Goal: Information Seeking & Learning: Learn about a topic

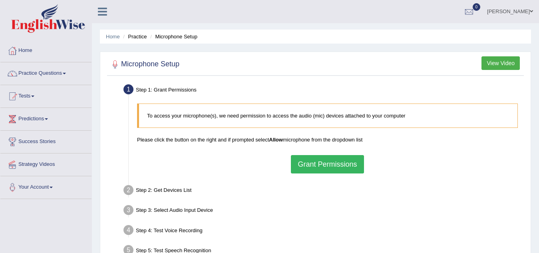
click at [316, 164] on button "Grant Permissions" at bounding box center [327, 164] width 73 height 18
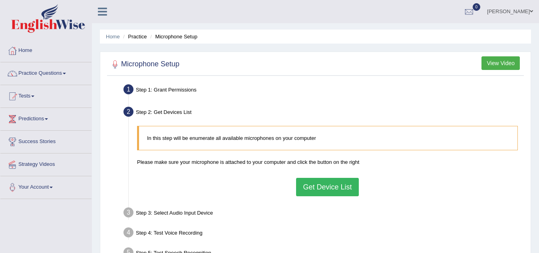
click at [322, 184] on button "Get Device List" at bounding box center [327, 187] width 62 height 18
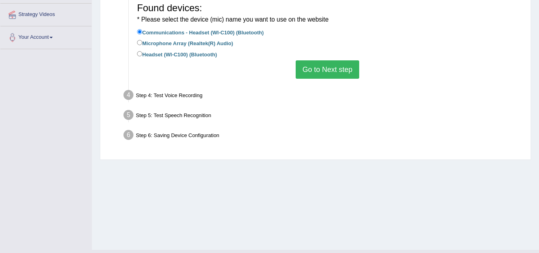
scroll to position [160, 0]
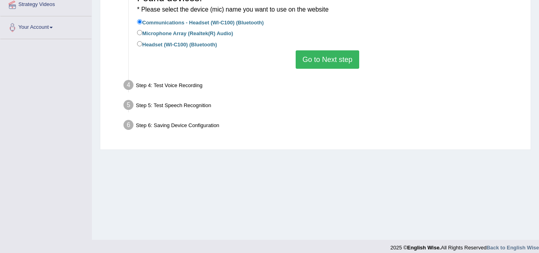
click at [314, 59] on button "Go to Next step" at bounding box center [328, 59] width 64 height 18
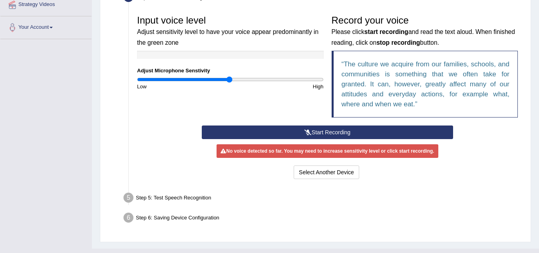
click at [297, 130] on button "Start Recording" at bounding box center [327, 132] width 251 height 14
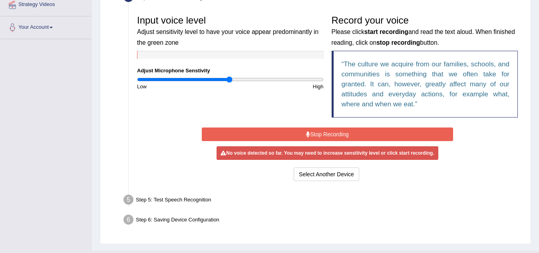
click at [294, 128] on button "Stop Recording" at bounding box center [327, 134] width 251 height 14
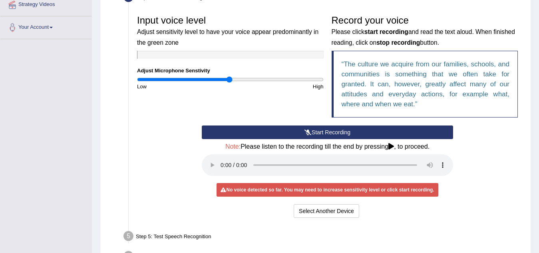
click at [302, 129] on button "Start Recording" at bounding box center [327, 132] width 251 height 14
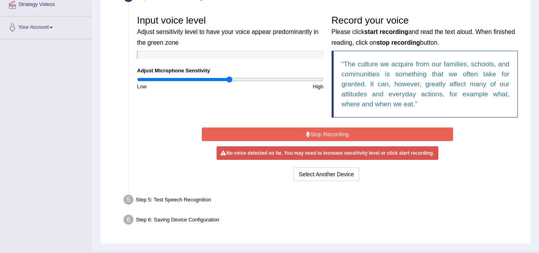
click at [318, 181] on div "Input voice level Adjust sensitivity level to have your voice appear predominan…" at bounding box center [327, 97] width 389 height 180
click at [316, 178] on button "Select Another Device" at bounding box center [327, 174] width 66 height 14
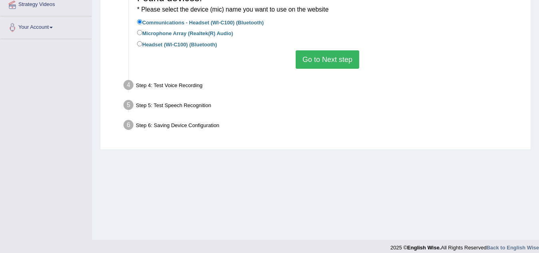
click at [325, 60] on button "Go to Next step" at bounding box center [328, 59] width 64 height 18
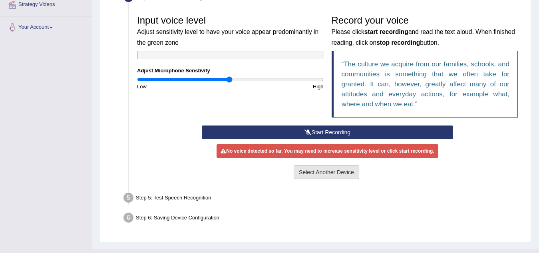
click at [318, 175] on button "Select Another Device" at bounding box center [327, 172] width 66 height 14
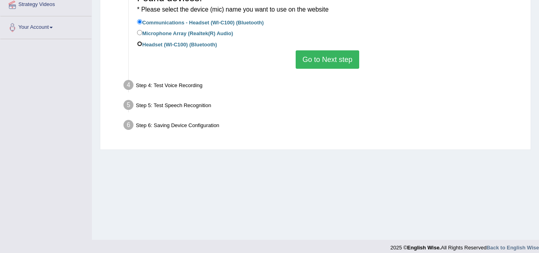
click at [139, 42] on input "Headset (WI-C100) (Bluetooth)" at bounding box center [139, 43] width 5 height 5
radio input "true"
click at [345, 61] on button "Go to Next step" at bounding box center [328, 59] width 64 height 18
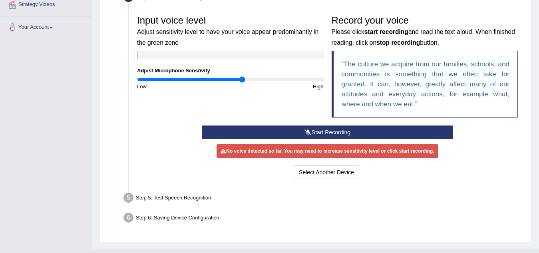
click at [241, 79] on input "range" at bounding box center [230, 79] width 187 height 6
click at [332, 130] on button "Start Recording" at bounding box center [327, 132] width 251 height 14
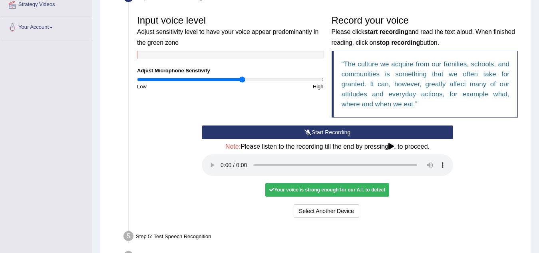
click at [305, 128] on button "Start Recording" at bounding box center [327, 132] width 251 height 14
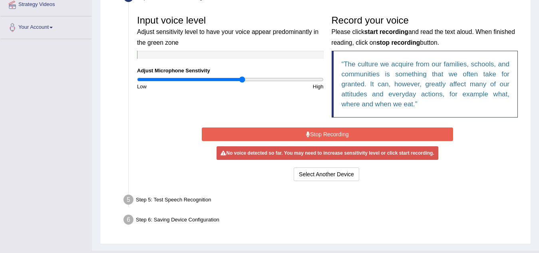
click at [304, 129] on button "Stop Recording" at bounding box center [327, 134] width 251 height 14
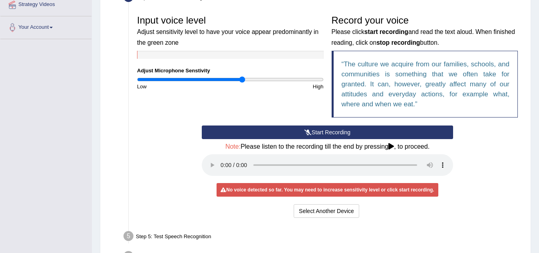
click at [317, 132] on button "Start Recording" at bounding box center [327, 132] width 251 height 14
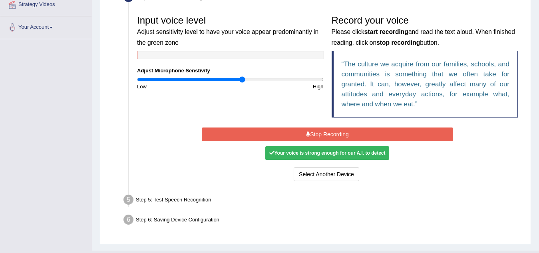
click at [242, 133] on button "Stop Recording" at bounding box center [327, 134] width 251 height 14
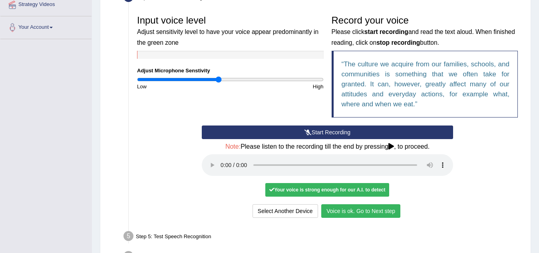
click at [219, 80] on input "range" at bounding box center [230, 79] width 187 height 6
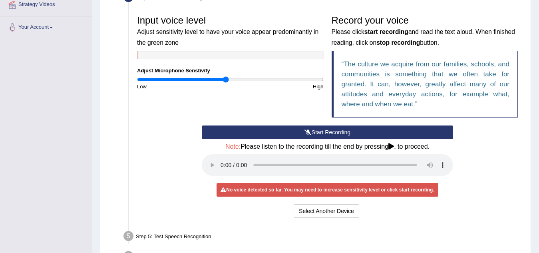
click at [225, 79] on input "range" at bounding box center [230, 79] width 187 height 6
click at [317, 128] on button "Start Recording" at bounding box center [327, 132] width 251 height 14
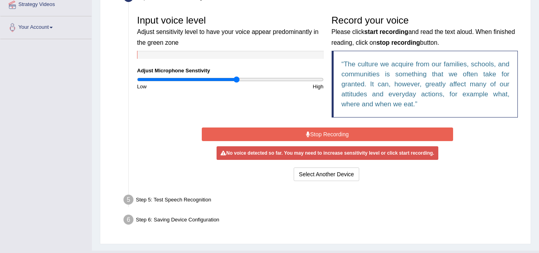
type input "1.08"
click at [237, 76] on input "range" at bounding box center [230, 79] width 187 height 6
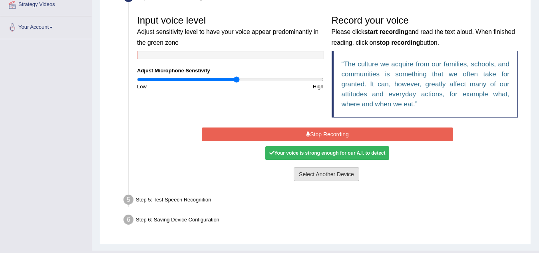
click at [318, 174] on button "Select Another Device" at bounding box center [327, 174] width 66 height 14
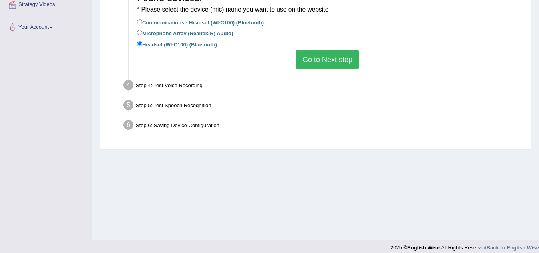
click at [310, 62] on button "Go to Next step" at bounding box center [328, 59] width 64 height 18
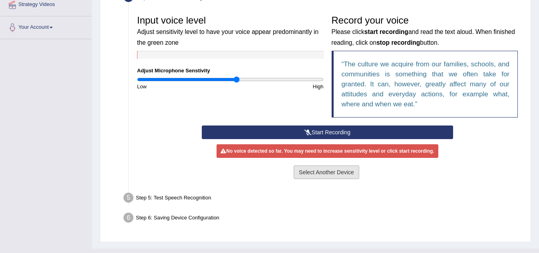
click at [309, 168] on button "Select Another Device" at bounding box center [327, 172] width 66 height 14
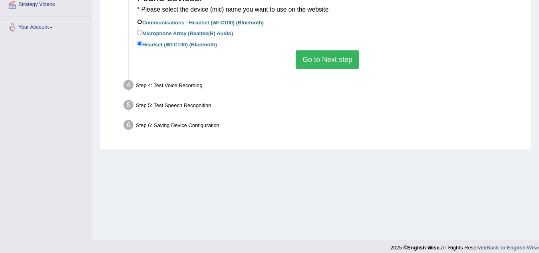
click at [140, 19] on label "Communications - Headset (WI-C100) (Bluetooth)" at bounding box center [200, 22] width 127 height 9
click at [140, 19] on input "Communications - Headset (WI-C100) (Bluetooth)" at bounding box center [139, 21] width 5 height 5
radio input "true"
click at [334, 59] on button "Go to Next step" at bounding box center [328, 59] width 64 height 18
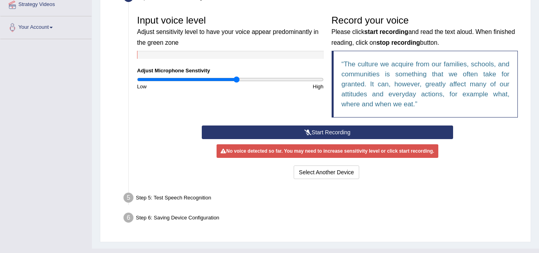
click at [320, 131] on button "Start Recording" at bounding box center [327, 132] width 251 height 14
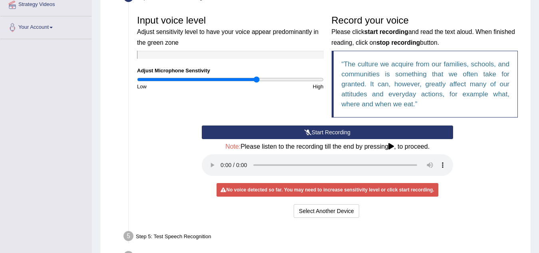
click at [256, 79] on input "range" at bounding box center [230, 79] width 187 height 6
click at [321, 132] on button "Start Recording" at bounding box center [327, 132] width 251 height 14
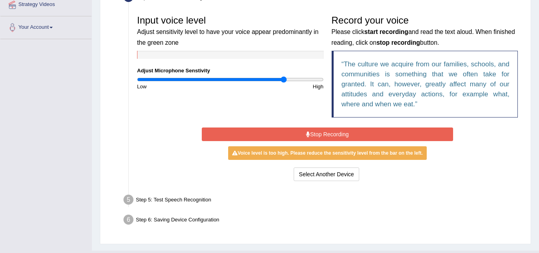
click at [284, 78] on input "range" at bounding box center [230, 79] width 187 height 6
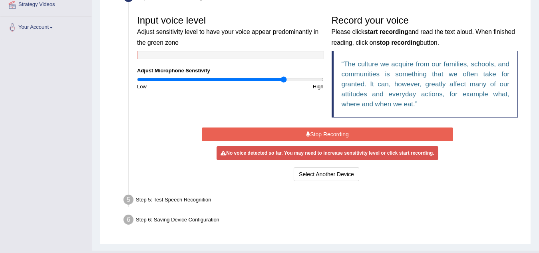
click at [325, 133] on button "Stop Recording" at bounding box center [327, 134] width 251 height 14
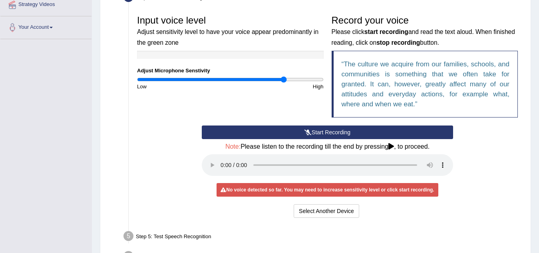
click at [322, 133] on button "Start Recording" at bounding box center [327, 132] width 251 height 14
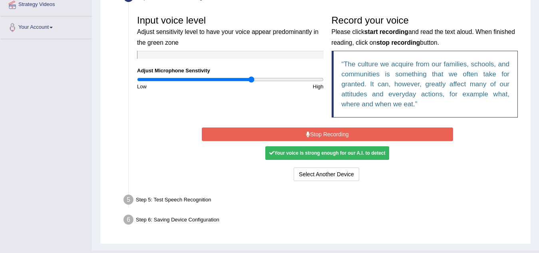
type input "1.24"
click at [252, 80] on input "range" at bounding box center [230, 79] width 187 height 6
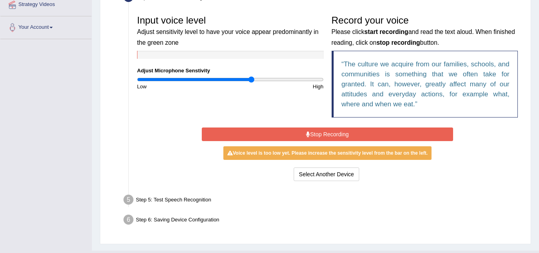
click at [289, 136] on button "Stop Recording" at bounding box center [327, 134] width 251 height 14
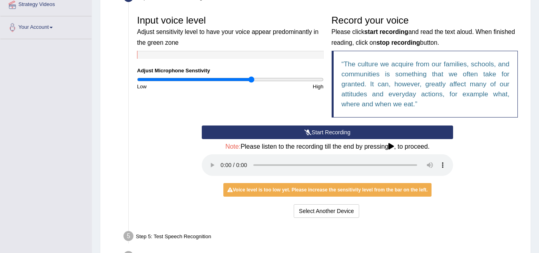
click at [305, 134] on icon at bounding box center [307, 132] width 7 height 6
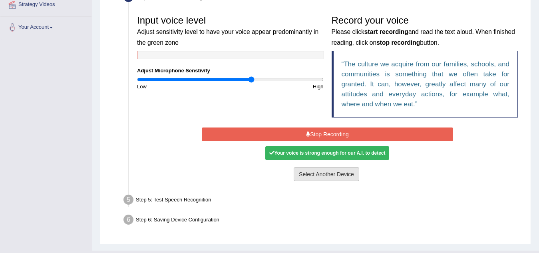
click at [310, 171] on button "Select Another Device" at bounding box center [327, 174] width 66 height 14
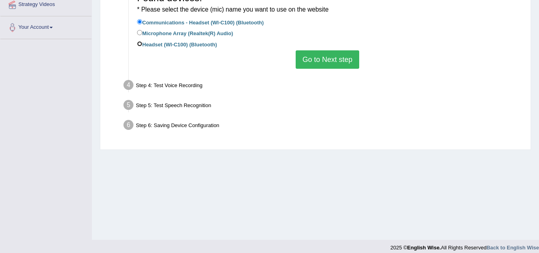
click at [142, 42] on input "Headset (WI-C100) (Bluetooth)" at bounding box center [139, 43] width 5 height 5
radio input "true"
click at [328, 55] on button "Go to Next step" at bounding box center [328, 59] width 64 height 18
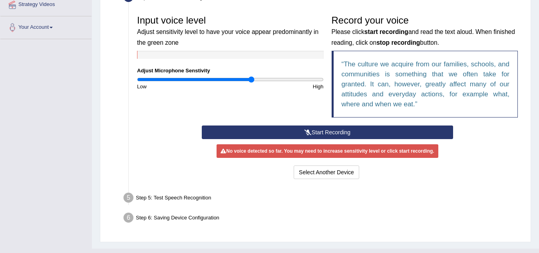
click at [332, 133] on button "Start Recording" at bounding box center [327, 132] width 251 height 14
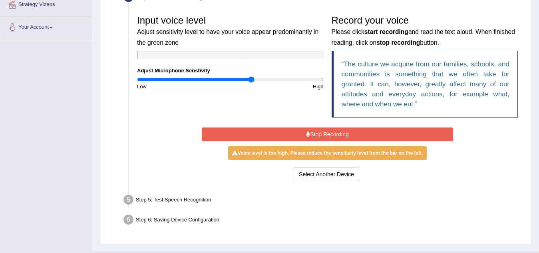
click at [316, 136] on button "Stop Recording" at bounding box center [327, 134] width 251 height 14
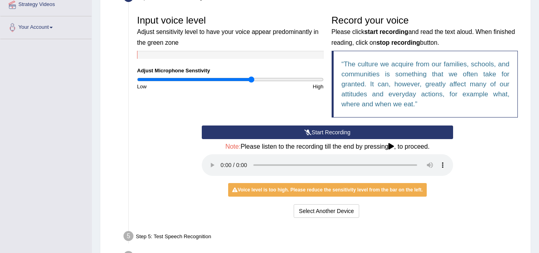
click at [314, 131] on button "Start Recording" at bounding box center [327, 132] width 251 height 14
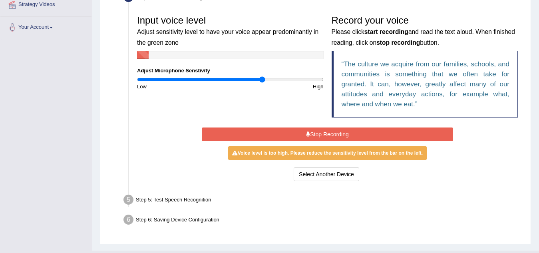
click at [262, 81] on input "range" at bounding box center [230, 79] width 187 height 6
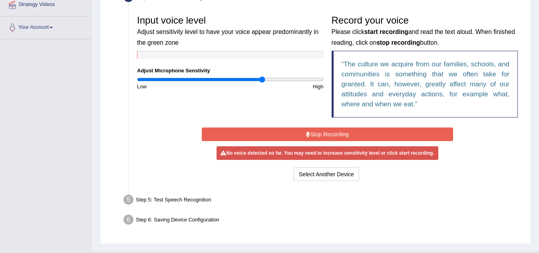
click at [315, 133] on button "Stop Recording" at bounding box center [327, 134] width 251 height 14
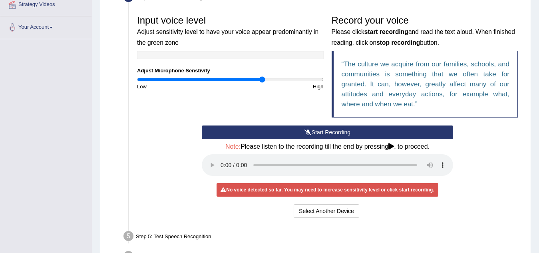
click at [322, 129] on button "Start Recording" at bounding box center [327, 132] width 251 height 14
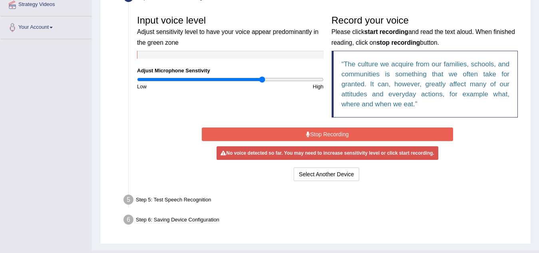
click at [334, 133] on button "Stop Recording" at bounding box center [327, 134] width 251 height 14
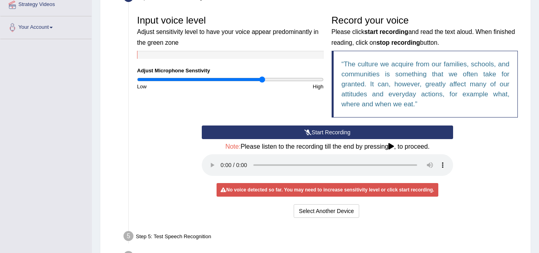
click at [326, 132] on button "Start Recording" at bounding box center [327, 132] width 251 height 14
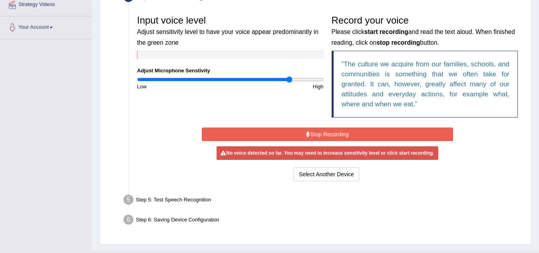
type input "1.66"
click at [288, 78] on input "range" at bounding box center [230, 79] width 187 height 6
click at [347, 133] on button "Stop Recording" at bounding box center [327, 134] width 251 height 14
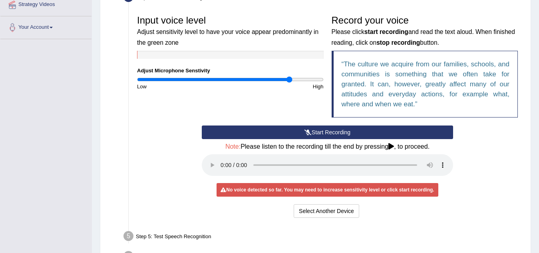
click at [344, 132] on button "Start Recording" at bounding box center [327, 132] width 251 height 14
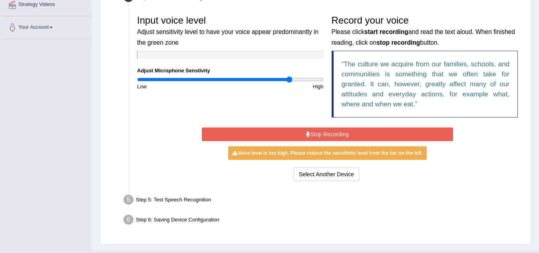
click at [318, 133] on button "Stop Recording" at bounding box center [327, 134] width 251 height 14
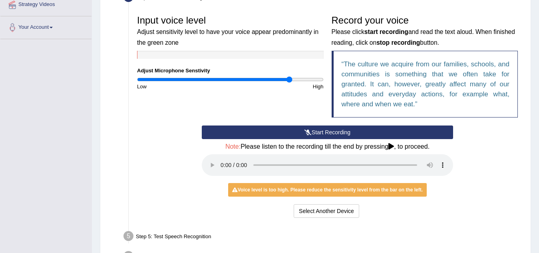
click at [322, 129] on button "Start Recording" at bounding box center [327, 132] width 251 height 14
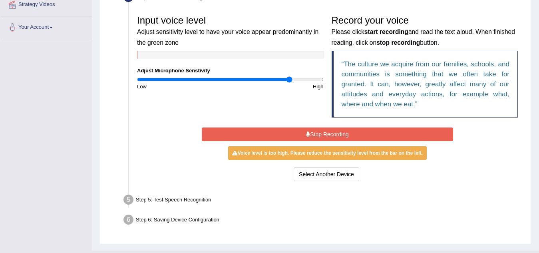
click at [341, 134] on button "Stop Recording" at bounding box center [327, 134] width 251 height 14
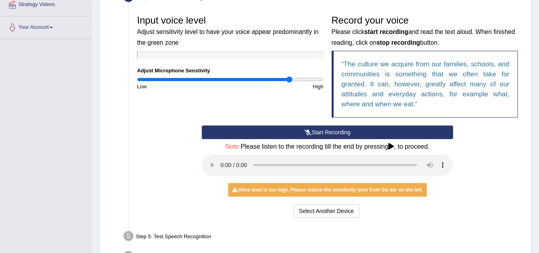
click at [342, 133] on button "Start Recording" at bounding box center [327, 132] width 251 height 14
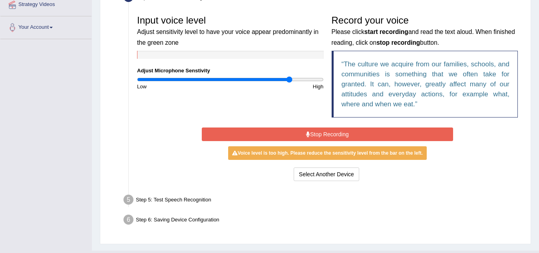
click at [321, 132] on button "Stop Recording" at bounding box center [327, 134] width 251 height 14
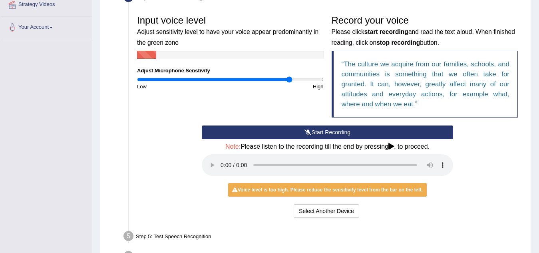
click at [346, 131] on button "Start Recording" at bounding box center [327, 132] width 251 height 14
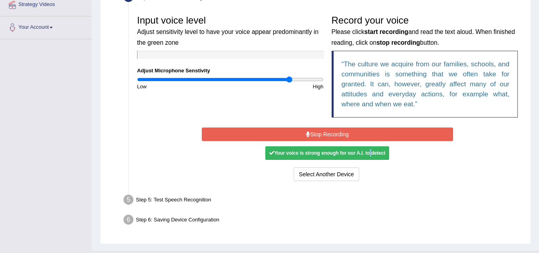
click at [370, 155] on div "Your voice is strong enough for our A.I. to detect" at bounding box center [327, 153] width 124 height 14
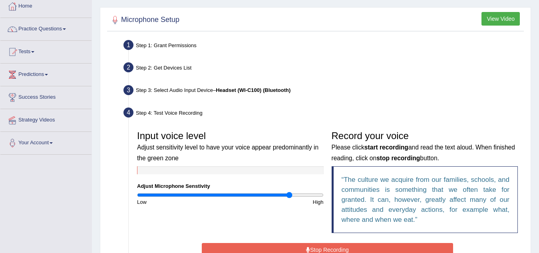
scroll to position [177, 0]
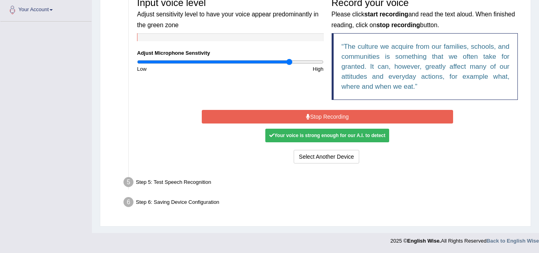
click at [129, 182] on li "Step 5: Test Speech Recognition Text to read The culture we acquire from our fa…" at bounding box center [323, 184] width 397 height 18
click at [153, 184] on div "Step 5: Test Speech Recognition" at bounding box center [323, 184] width 407 height 18
click at [173, 184] on div "Step 5: Test Speech Recognition" at bounding box center [323, 184] width 407 height 18
click at [174, 184] on div "Step 5: Test Speech Recognition" at bounding box center [323, 184] width 407 height 18
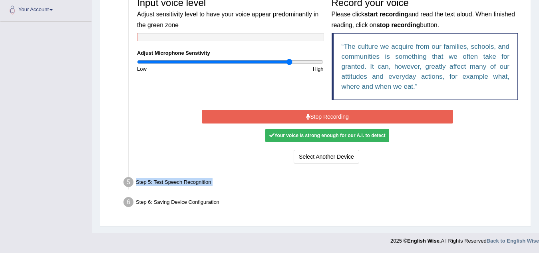
click at [175, 184] on div "Step 5: Test Speech Recognition" at bounding box center [323, 184] width 407 height 18
click at [369, 135] on div "Your voice is strong enough for our A.I. to detect" at bounding box center [327, 136] width 124 height 14
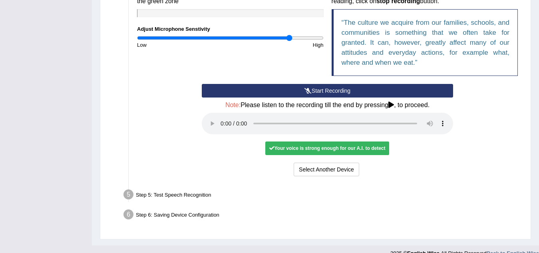
scroll to position [214, 0]
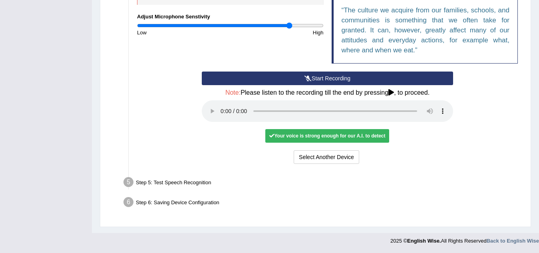
click at [159, 187] on div "Step 5: Test Speech Recognition" at bounding box center [323, 184] width 407 height 18
click at [159, 186] on div "Step 5: Test Speech Recognition" at bounding box center [323, 184] width 407 height 18
click at [159, 185] on div "Step 5: Test Speech Recognition" at bounding box center [323, 184] width 407 height 18
click at [159, 183] on div "Step 5: Test Speech Recognition" at bounding box center [323, 184] width 407 height 18
click at [317, 158] on button "Select Another Device" at bounding box center [327, 157] width 66 height 14
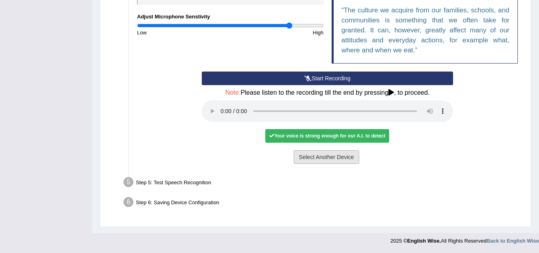
scroll to position [167, 0]
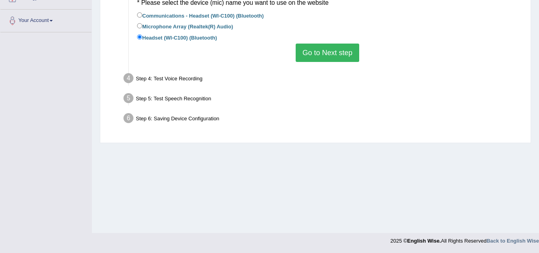
click at [325, 56] on button "Go to Next step" at bounding box center [328, 53] width 64 height 18
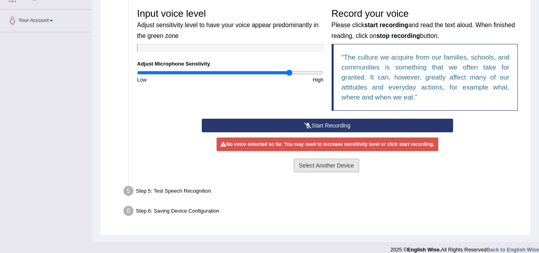
click at [339, 167] on button "Select Another Device" at bounding box center [327, 166] width 66 height 14
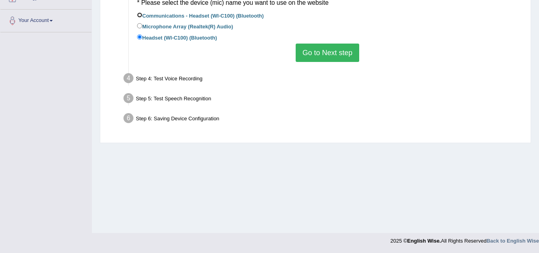
click at [139, 15] on input "Communications - Headset (WI-C100) (Bluetooth)" at bounding box center [139, 14] width 5 height 5
radio input "true"
click at [317, 50] on button "Go to Next step" at bounding box center [328, 53] width 64 height 18
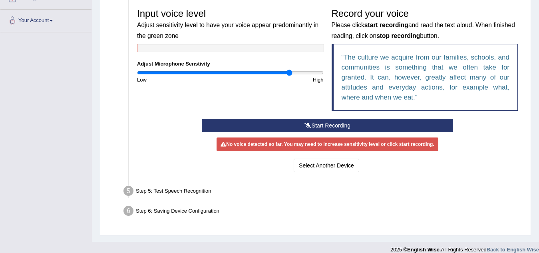
click at [324, 123] on button "Start Recording" at bounding box center [327, 126] width 251 height 14
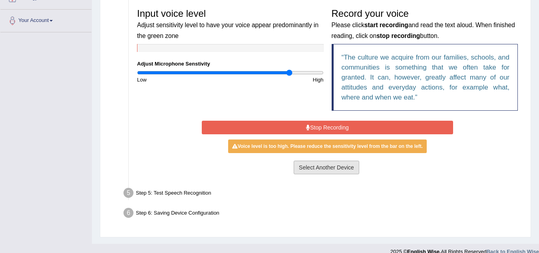
click at [320, 170] on button "Select Another Device" at bounding box center [327, 168] width 66 height 14
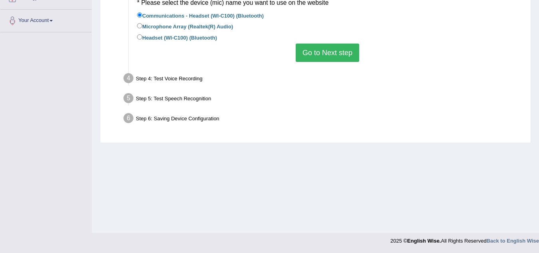
click at [325, 59] on button "Go to Next step" at bounding box center [328, 53] width 64 height 18
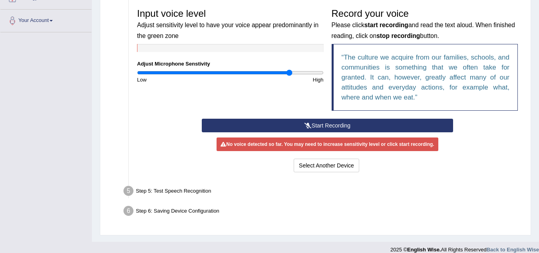
click at [337, 123] on button "Start Recording" at bounding box center [327, 126] width 251 height 14
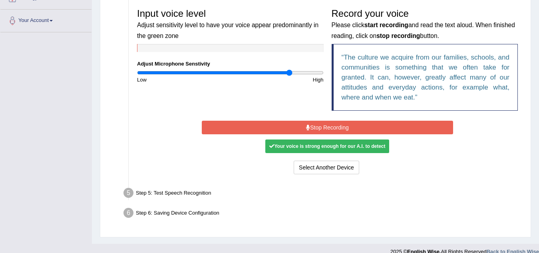
click at [154, 193] on div "Step 5: Test Speech Recognition" at bounding box center [323, 194] width 407 height 18
click at [153, 192] on div "Step 5: Test Speech Recognition" at bounding box center [323, 194] width 407 height 18
click at [354, 167] on button "Select Another Device" at bounding box center [327, 168] width 66 height 14
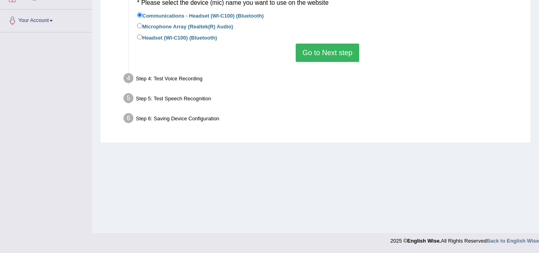
click at [157, 80] on div "Step 4: Test Voice Recording" at bounding box center [323, 80] width 407 height 18
click at [157, 79] on div "Step 4: Test Voice Recording" at bounding box center [323, 80] width 407 height 18
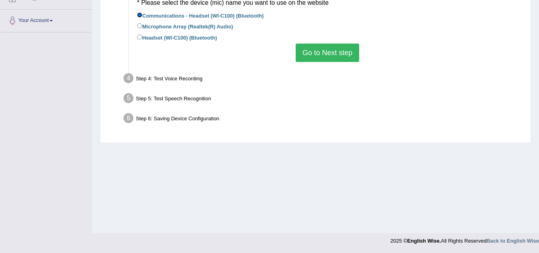
click at [140, 15] on input "Communications - Headset (WI-C100) (Bluetooth)" at bounding box center [139, 14] width 5 height 5
click at [321, 56] on button "Go to Next step" at bounding box center [328, 53] width 64 height 18
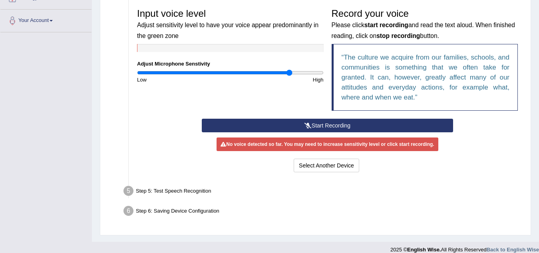
click at [313, 122] on button "Start Recording" at bounding box center [327, 126] width 251 height 14
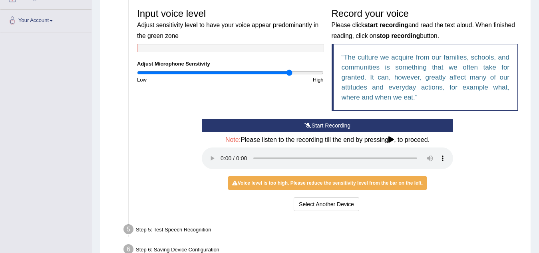
click at [318, 125] on button "Start Recording" at bounding box center [327, 126] width 251 height 14
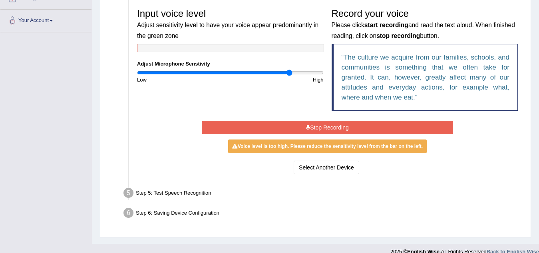
click at [349, 125] on button "Stop Recording" at bounding box center [327, 128] width 251 height 14
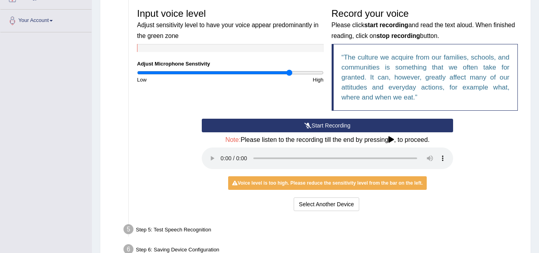
click at [349, 123] on button "Start Recording" at bounding box center [327, 126] width 251 height 14
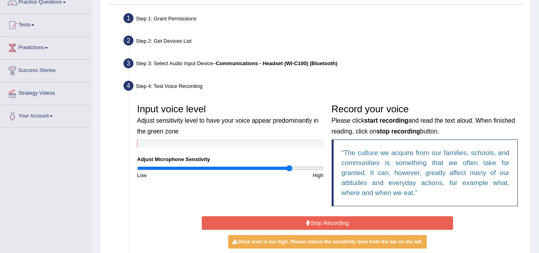
scroll to position [177, 0]
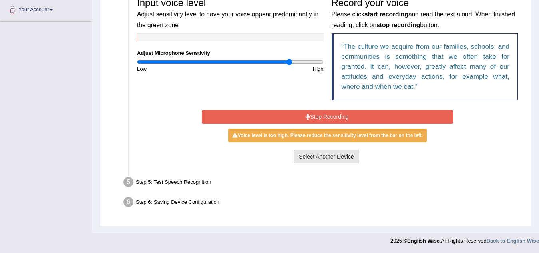
click at [314, 154] on button "Select Another Device" at bounding box center [327, 157] width 66 height 14
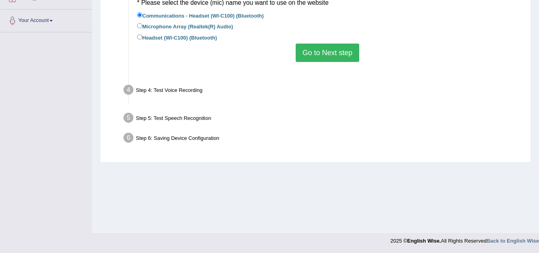
scroll to position [167, 0]
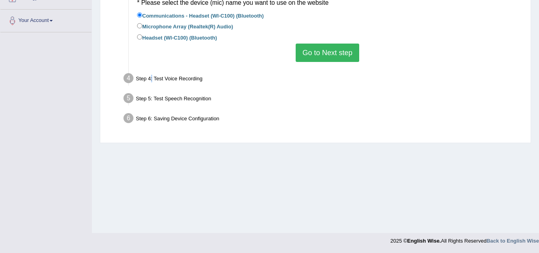
click at [153, 84] on div "Step 4: Test Voice Recording" at bounding box center [323, 80] width 407 height 18
click at [129, 78] on li "Step 4: Test Voice Recording Input voice level Adjust sensitivity level to have…" at bounding box center [323, 80] width 397 height 18
click at [127, 77] on li "Step 4: Test Voice Recording Input voice level Adjust sensitivity level to have…" at bounding box center [323, 80] width 397 height 18
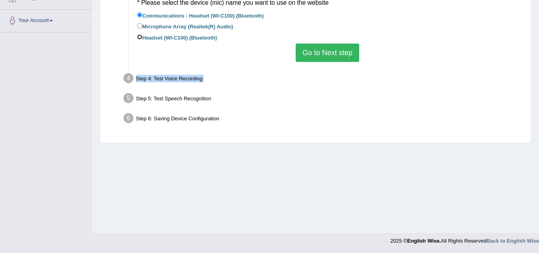
click at [141, 38] on input "Headset (WI-C100) (Bluetooth)" at bounding box center [139, 36] width 5 height 5
radio input "true"
click at [344, 50] on button "Go to Next step" at bounding box center [328, 53] width 64 height 18
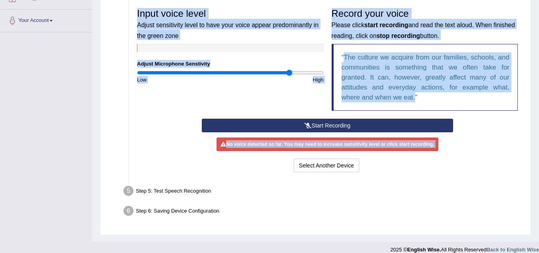
click at [324, 123] on button "Start Recording" at bounding box center [327, 126] width 251 height 14
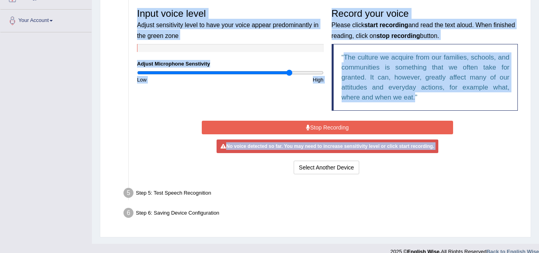
click at [322, 125] on button "Stop Recording" at bounding box center [327, 128] width 251 height 14
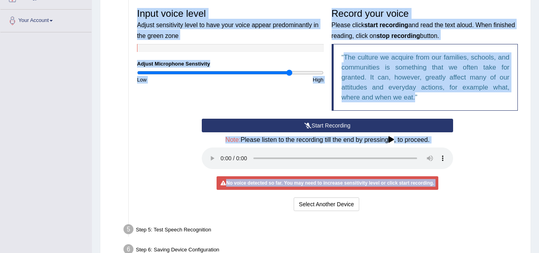
click at [161, 129] on div "Start Recording Stop Recording Note: Please listen to the recording till the en…" at bounding box center [327, 166] width 389 height 94
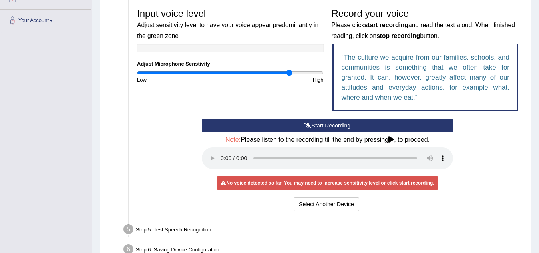
click at [281, 121] on button "Start Recording" at bounding box center [327, 126] width 251 height 14
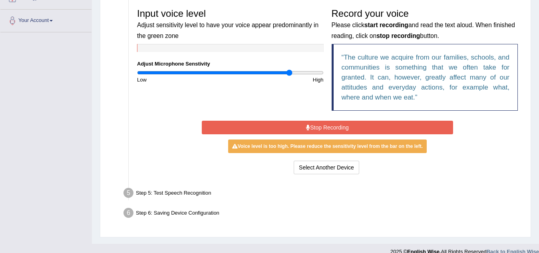
click at [288, 125] on button "Stop Recording" at bounding box center [327, 128] width 251 height 14
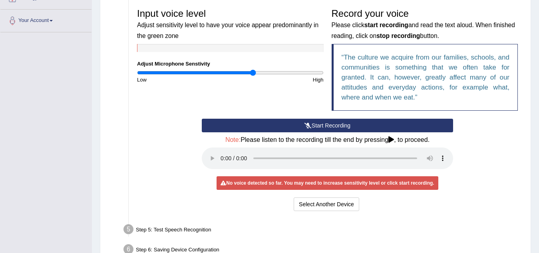
click at [253, 72] on input "range" at bounding box center [230, 73] width 187 height 6
click at [264, 124] on button "Start Recording" at bounding box center [327, 126] width 251 height 14
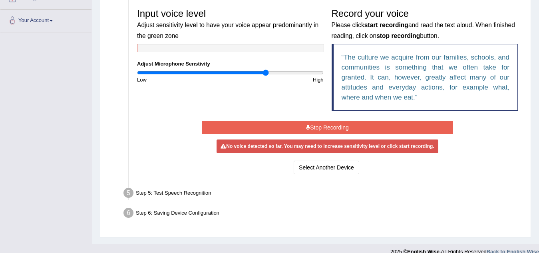
click at [265, 72] on input "range" at bounding box center [230, 73] width 187 height 6
type input "1.56"
click at [280, 72] on input "range" at bounding box center [230, 73] width 187 height 6
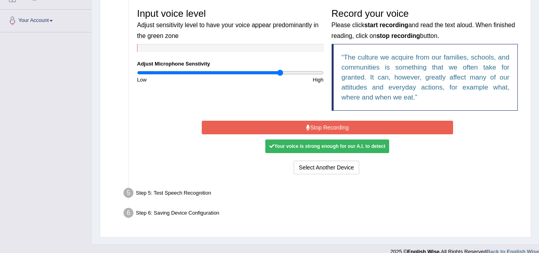
click at [314, 145] on div "Your voice is strong enough for our A.I. to detect" at bounding box center [327, 146] width 124 height 14
click at [315, 145] on div "Your voice is strong enough for our A.I. to detect" at bounding box center [327, 146] width 124 height 14
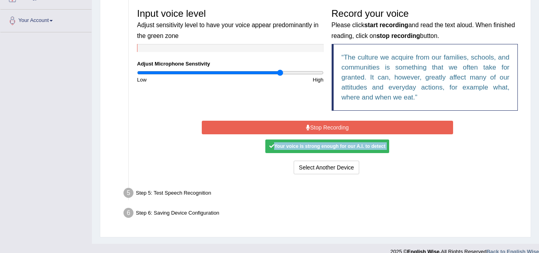
click at [316, 145] on div "Your voice is strong enough for our A.I. to detect" at bounding box center [327, 146] width 124 height 14
click at [316, 144] on div "Your voice is strong enough for our A.I. to detect" at bounding box center [327, 146] width 124 height 14
click at [157, 196] on div "Step 5: Test Speech Recognition" at bounding box center [323, 194] width 407 height 18
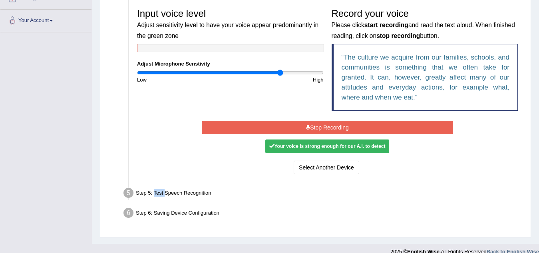
click at [157, 195] on div "Step 5: Test Speech Recognition" at bounding box center [323, 194] width 407 height 18
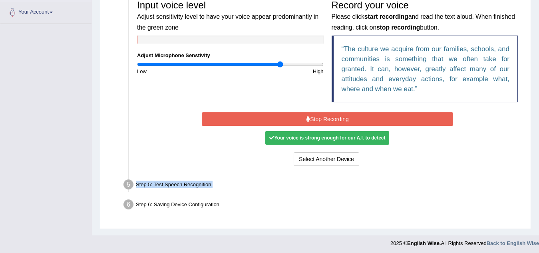
scroll to position [177, 0]
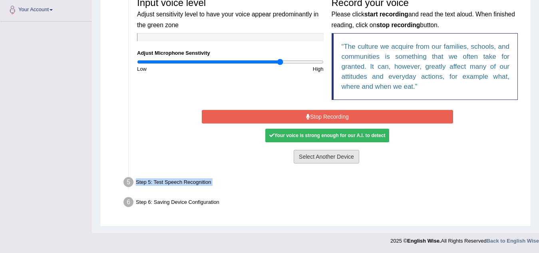
click at [321, 159] on button "Select Another Device" at bounding box center [327, 157] width 66 height 14
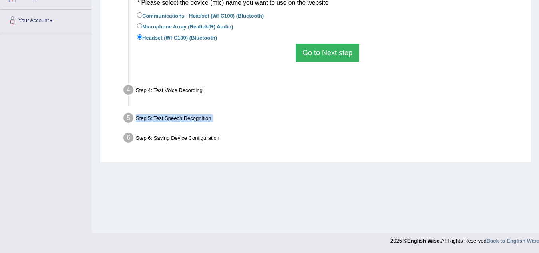
scroll to position [167, 0]
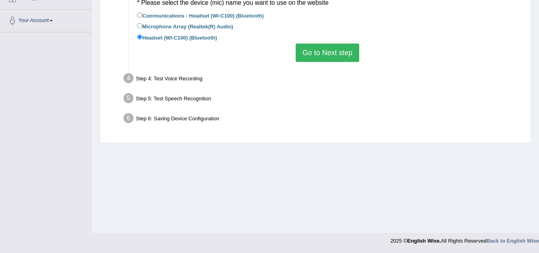
click at [202, 119] on div "Step 6: Saving Device Configuration" at bounding box center [323, 120] width 407 height 18
click at [201, 119] on div "Step 6: Saving Device Configuration" at bounding box center [323, 120] width 407 height 18
click at [146, 95] on div "Step 5: Test Speech Recognition" at bounding box center [323, 100] width 407 height 18
click at [145, 76] on div "Step 4: Test Voice Recording" at bounding box center [323, 80] width 407 height 18
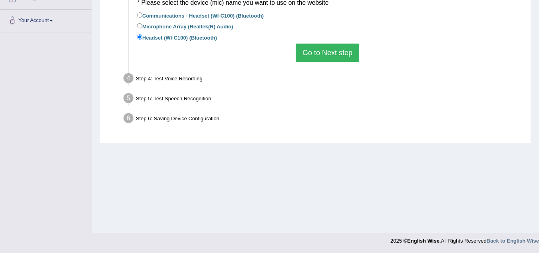
click at [145, 76] on div "Step 4: Test Voice Recording" at bounding box center [323, 80] width 407 height 18
click at [146, 76] on div "Step 4: Test Voice Recording" at bounding box center [323, 80] width 407 height 18
click at [147, 77] on div "Step 4: Test Voice Recording" at bounding box center [323, 80] width 407 height 18
click at [317, 52] on button "Go to Next step" at bounding box center [328, 53] width 64 height 18
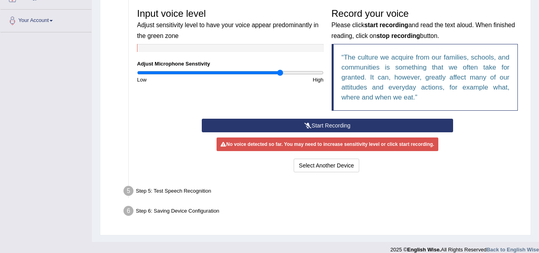
click at [175, 189] on div "Step 5: Test Speech Recognition" at bounding box center [323, 192] width 407 height 18
click at [175, 188] on div "Step 5: Test Speech Recognition" at bounding box center [323, 192] width 407 height 18
click at [324, 158] on div "Start Recording Stop Recording Note: Please listen to the recording till the en…" at bounding box center [327, 147] width 259 height 56
click at [324, 164] on button "Select Another Device" at bounding box center [327, 166] width 66 height 14
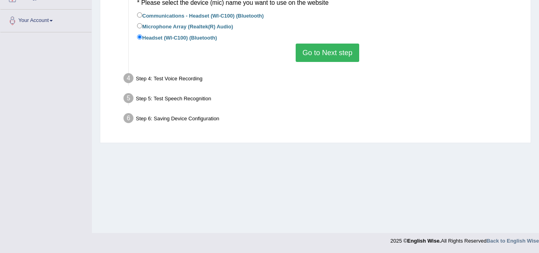
click at [321, 50] on button "Go to Next step" at bounding box center [328, 53] width 64 height 18
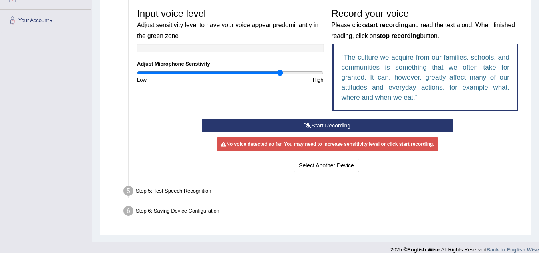
scroll to position [175, 0]
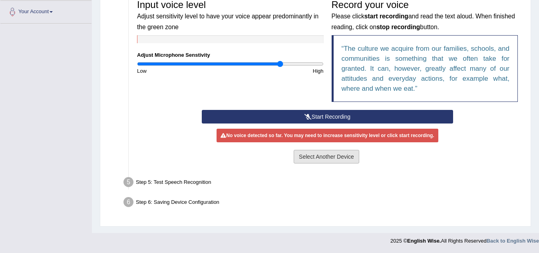
click at [314, 159] on button "Select Another Device" at bounding box center [327, 157] width 66 height 14
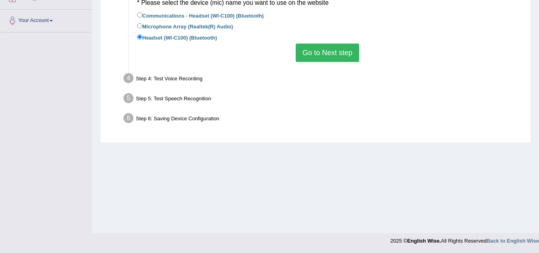
click at [156, 85] on div "Step 4: Test Voice Recording" at bounding box center [323, 80] width 407 height 18
click at [157, 85] on div "Step 4: Test Voice Recording" at bounding box center [323, 80] width 407 height 18
click at [158, 85] on div "Step 4: Test Voice Recording" at bounding box center [323, 80] width 407 height 18
click at [159, 85] on div "Step 4: Test Voice Recording" at bounding box center [323, 80] width 407 height 18
click at [160, 85] on div "Step 4: Test Voice Recording" at bounding box center [323, 80] width 407 height 18
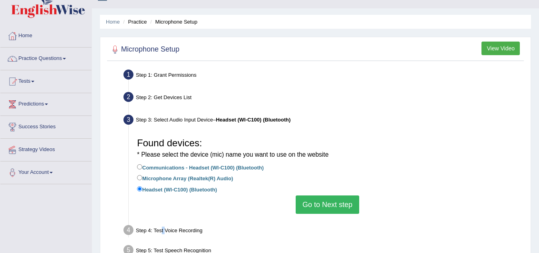
scroll to position [7, 0]
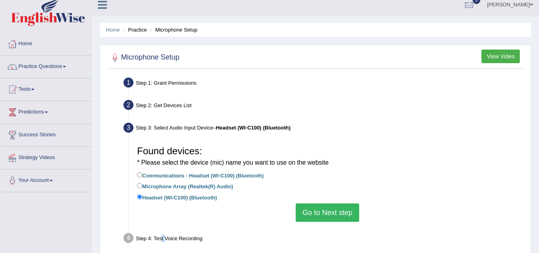
click at [508, 53] on button "View Video" at bounding box center [500, 57] width 38 height 14
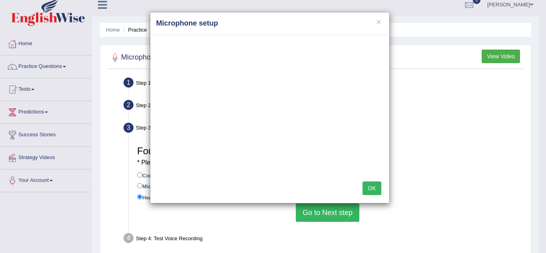
click at [493, 57] on div "× Microphone setup OK" at bounding box center [273, 126] width 546 height 253
click at [380, 22] on button "×" at bounding box center [378, 22] width 5 height 8
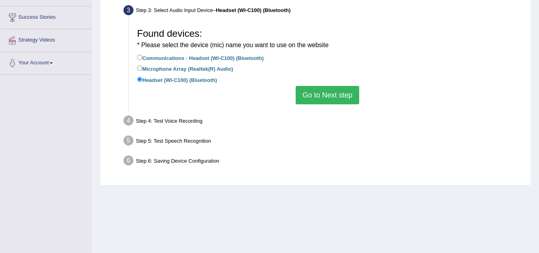
scroll to position [167, 0]
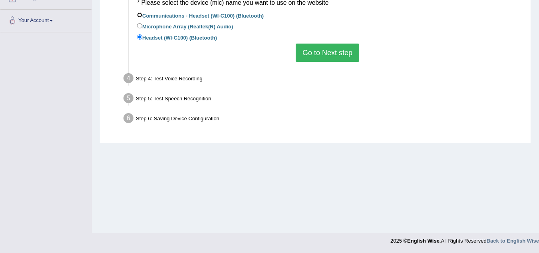
click at [137, 15] on input "Communications - Headset (WI-C100) (Bluetooth)" at bounding box center [139, 14] width 5 height 5
radio input "true"
click at [336, 55] on button "Go to Next step" at bounding box center [328, 53] width 64 height 18
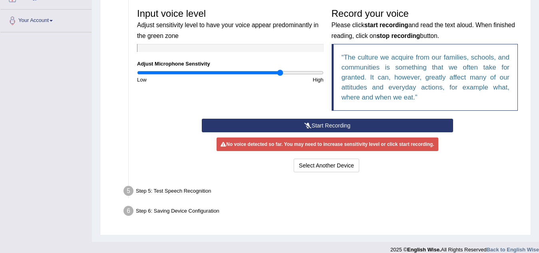
click at [315, 123] on button "Start Recording" at bounding box center [327, 126] width 251 height 14
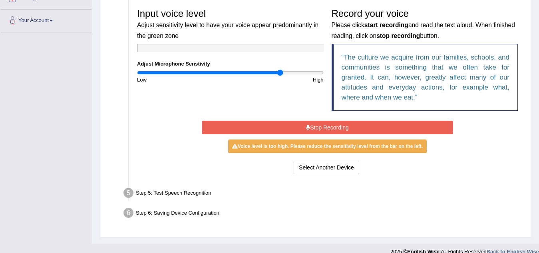
click at [328, 127] on button "Stop Recording" at bounding box center [327, 128] width 251 height 14
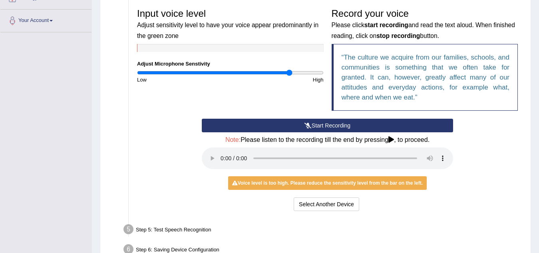
click at [290, 70] on input "range" at bounding box center [230, 73] width 187 height 6
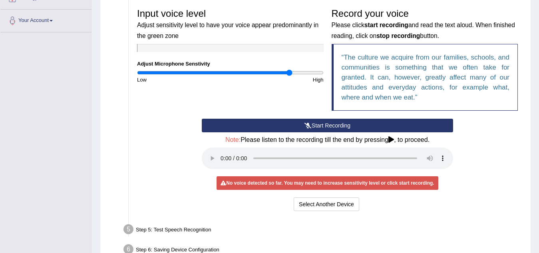
click at [315, 125] on button "Start Recording" at bounding box center [327, 126] width 251 height 14
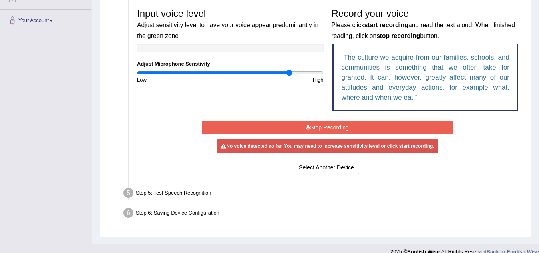
click at [315, 125] on button "Stop Recording" at bounding box center [327, 128] width 251 height 14
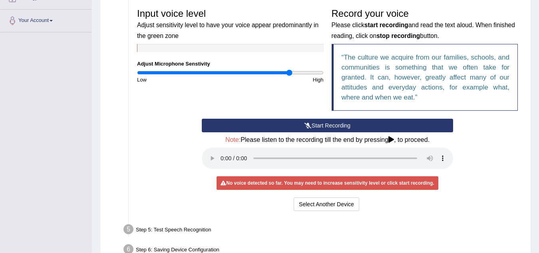
click at [316, 126] on button "Start Recording" at bounding box center [327, 126] width 251 height 14
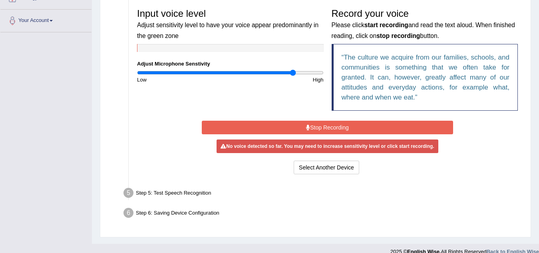
click at [294, 72] on input "range" at bounding box center [230, 73] width 187 height 6
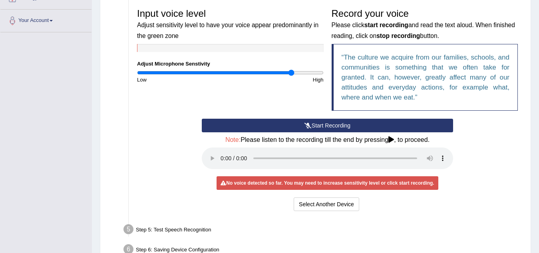
click at [291, 71] on input "range" at bounding box center [230, 73] width 187 height 6
click at [290, 122] on button "Start Recording" at bounding box center [327, 126] width 251 height 14
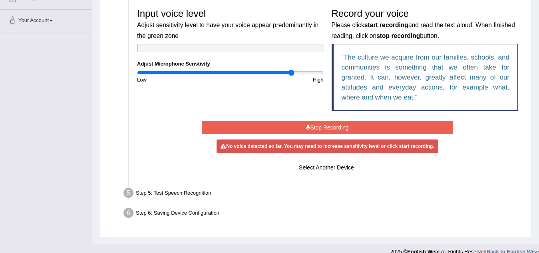
click at [320, 128] on button "Stop Recording" at bounding box center [327, 128] width 251 height 14
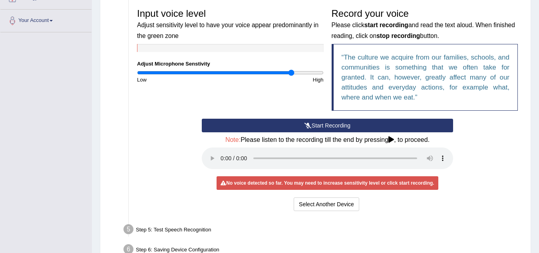
click at [314, 122] on button "Start Recording" at bounding box center [327, 126] width 251 height 14
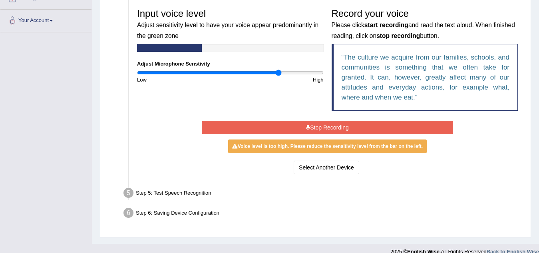
click at [279, 74] on input "range" at bounding box center [230, 73] width 187 height 6
click at [319, 129] on button "Stop Recording" at bounding box center [327, 128] width 251 height 14
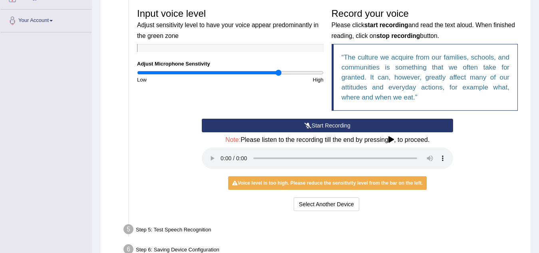
click at [317, 127] on button "Start Recording" at bounding box center [327, 126] width 251 height 14
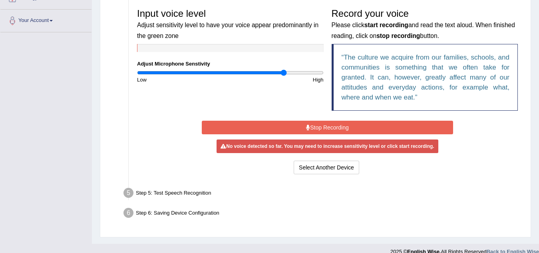
click at [284, 72] on input "range" at bounding box center [230, 73] width 187 height 6
click at [331, 127] on button "Stop Recording" at bounding box center [327, 128] width 251 height 14
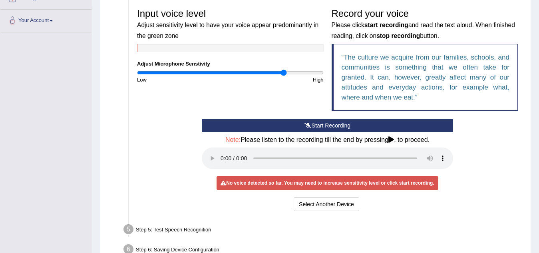
click at [331, 127] on button "Start Recording" at bounding box center [327, 126] width 251 height 14
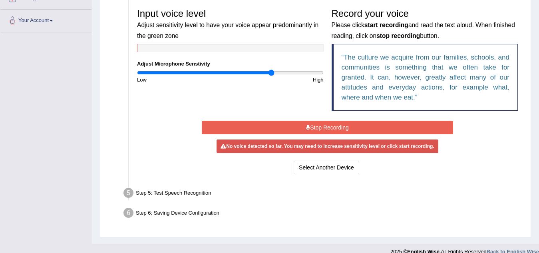
click at [270, 70] on input "range" at bounding box center [230, 73] width 187 height 6
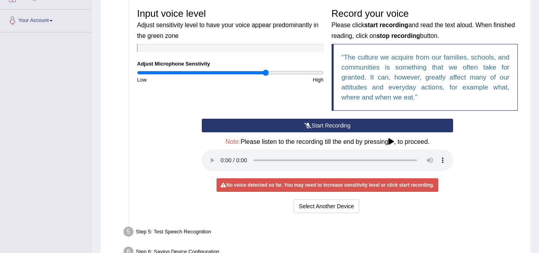
click at [265, 71] on input "range" at bounding box center [230, 73] width 187 height 6
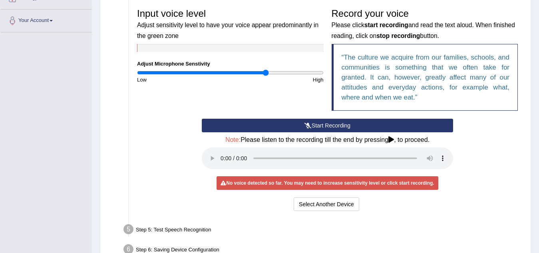
click at [313, 124] on button "Start Recording" at bounding box center [327, 126] width 251 height 14
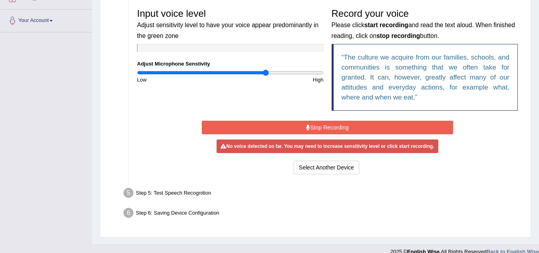
click at [317, 125] on button "Stop Recording" at bounding box center [327, 128] width 251 height 14
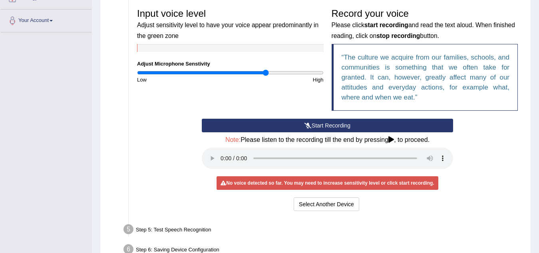
click at [316, 124] on button "Start Recording" at bounding box center [327, 126] width 251 height 14
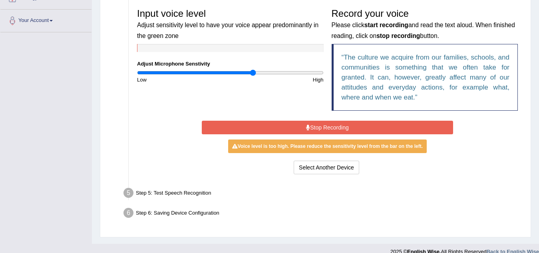
click at [252, 70] on input "range" at bounding box center [230, 73] width 187 height 6
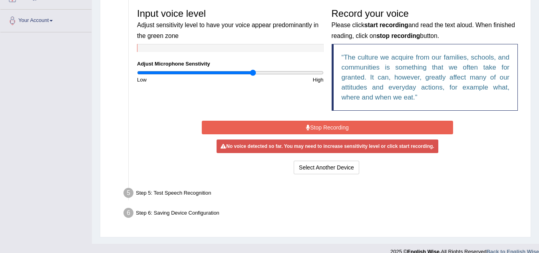
click at [324, 124] on button "Stop Recording" at bounding box center [327, 128] width 251 height 14
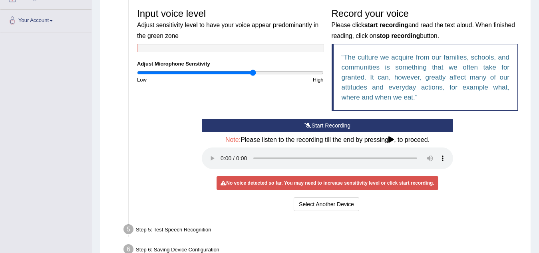
click at [323, 123] on button "Start Recording" at bounding box center [327, 126] width 251 height 14
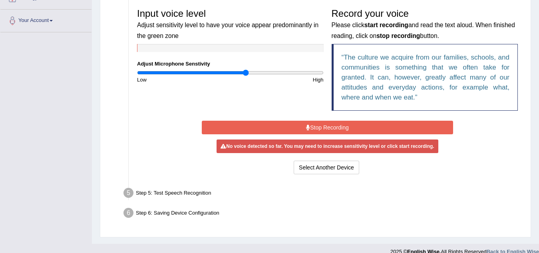
click at [246, 70] on input "range" at bounding box center [230, 73] width 187 height 6
click at [330, 126] on button "Stop Recording" at bounding box center [327, 128] width 251 height 14
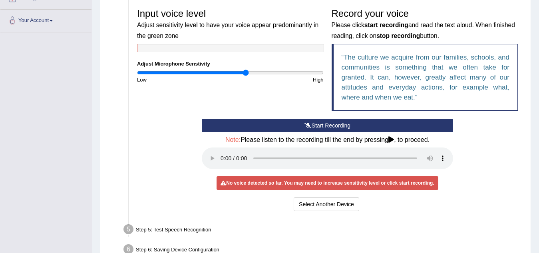
click at [327, 127] on button "Start Recording" at bounding box center [327, 126] width 251 height 14
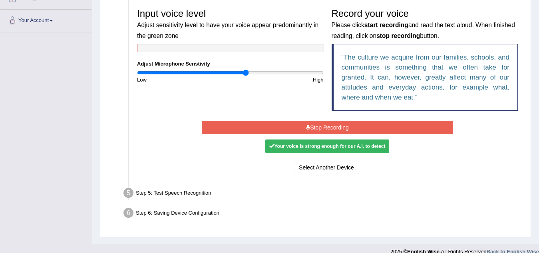
click at [282, 124] on button "Stop Recording" at bounding box center [327, 128] width 251 height 14
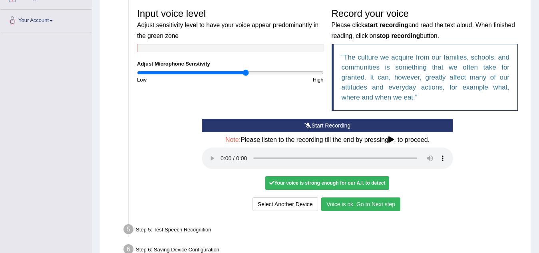
click at [360, 205] on button "Voice is ok. Go to Next step" at bounding box center [360, 204] width 79 height 14
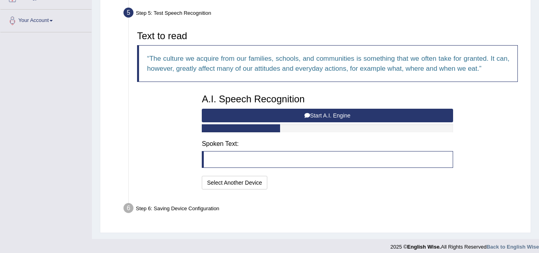
click at [301, 114] on button "Start A.I. Engine" at bounding box center [327, 116] width 251 height 14
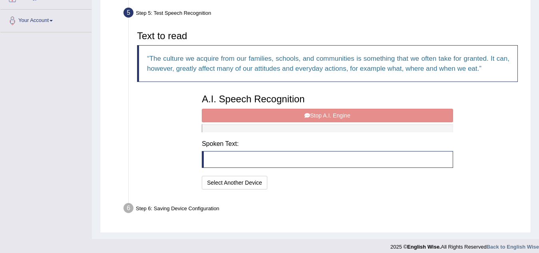
click at [316, 113] on div "A.I. Speech Recognition Start A.I. Engine Stop A.I. Engine Note: Please listen …" at bounding box center [327, 140] width 259 height 101
click at [283, 116] on div "A.I. Speech Recognition Start A.I. Engine Stop A.I. Engine Note: Please listen …" at bounding box center [327, 140] width 259 height 101
click at [237, 182] on button "Select Another Device" at bounding box center [235, 183] width 66 height 14
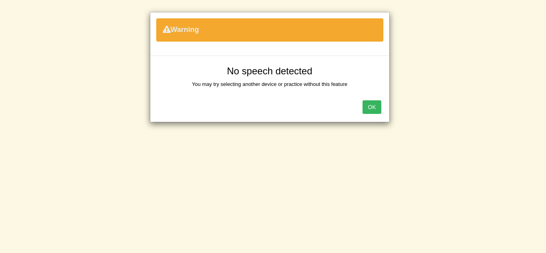
click at [374, 108] on button "OK" at bounding box center [371, 107] width 18 height 14
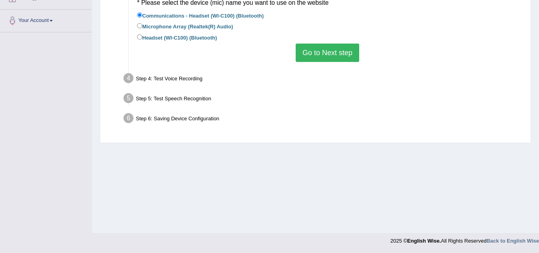
click at [325, 54] on button "Go to Next step" at bounding box center [328, 53] width 64 height 18
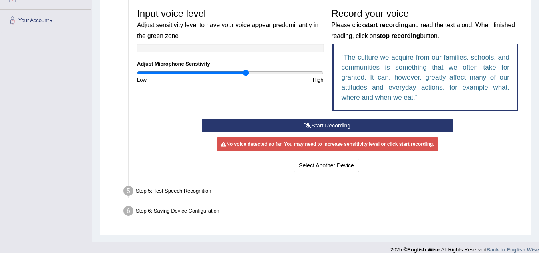
click at [312, 122] on button "Start Recording" at bounding box center [327, 126] width 251 height 14
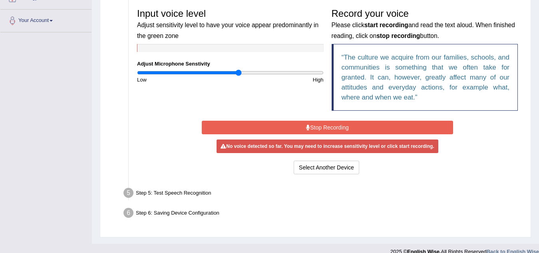
click at [239, 70] on input "range" at bounding box center [230, 73] width 187 height 6
click at [322, 126] on button "Stop Recording" at bounding box center [327, 128] width 251 height 14
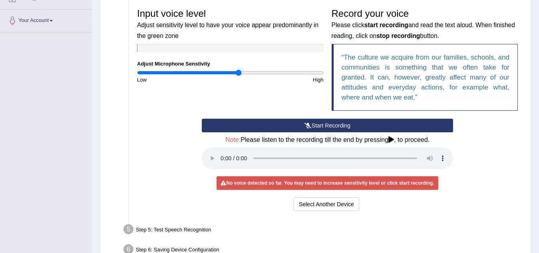
click at [322, 126] on button "Start Recording" at bounding box center [327, 126] width 251 height 14
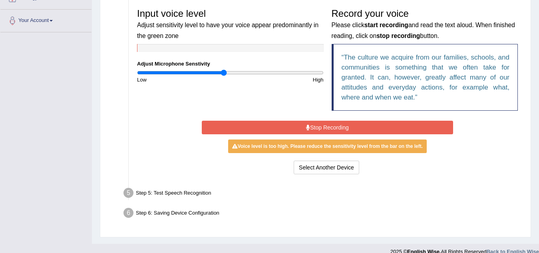
click at [224, 70] on input "range" at bounding box center [230, 73] width 187 height 6
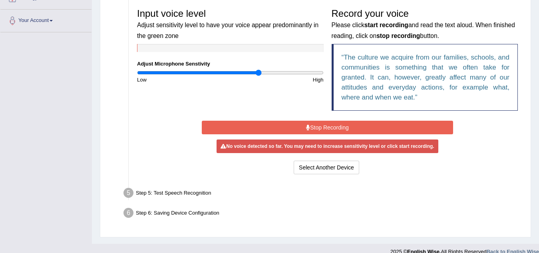
click at [258, 72] on input "range" at bounding box center [230, 73] width 187 height 6
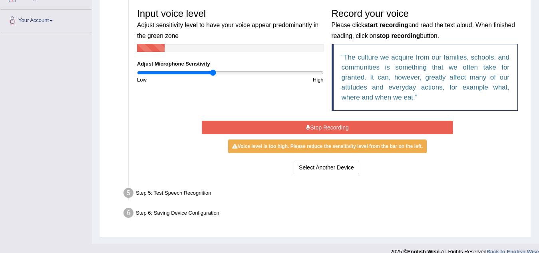
click at [213, 72] on input "range" at bounding box center [230, 73] width 187 height 6
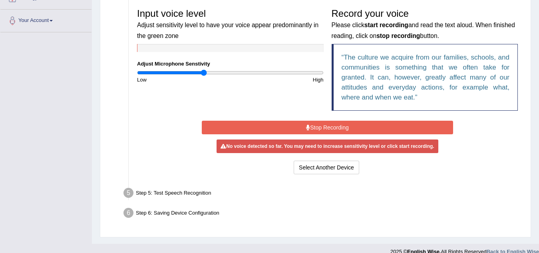
type input "0.72"
click at [204, 73] on input "range" at bounding box center [230, 73] width 187 height 6
click at [316, 122] on button "Stop Recording" at bounding box center [327, 128] width 251 height 14
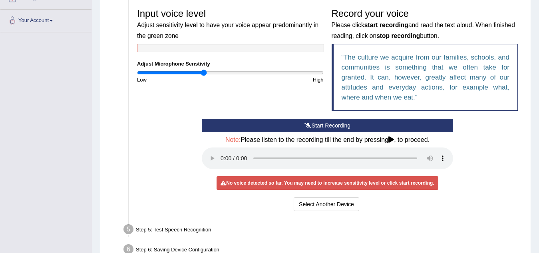
click at [310, 123] on icon at bounding box center [307, 126] width 7 height 6
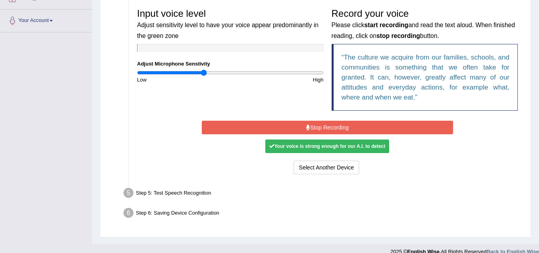
click at [279, 133] on button "Stop Recording" at bounding box center [327, 128] width 251 height 14
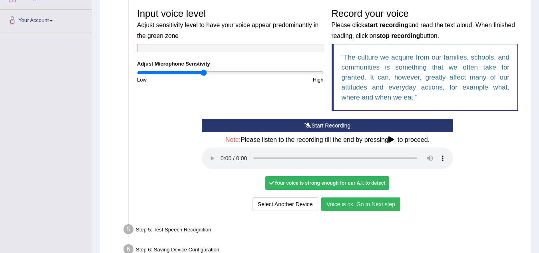
click at [342, 206] on button "Voice is ok. Go to Next step" at bounding box center [360, 204] width 79 height 14
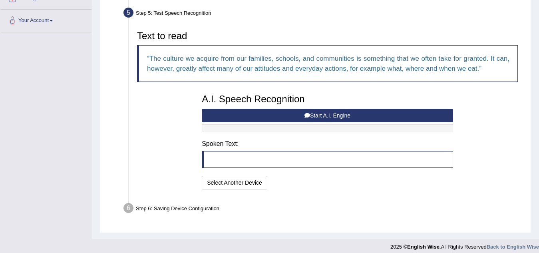
click at [313, 115] on button "Start A.I. Engine" at bounding box center [327, 116] width 251 height 14
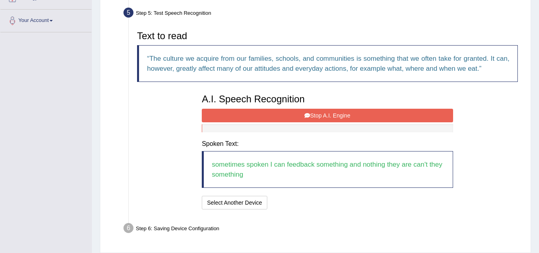
click at [336, 113] on button "Stop A.I. Engine" at bounding box center [327, 116] width 251 height 14
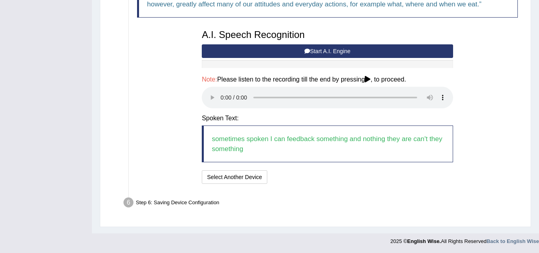
scroll to position [231, 0]
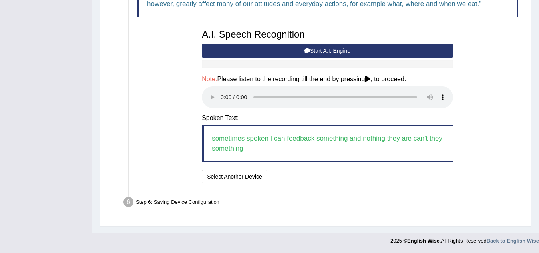
click at [327, 48] on button "Start A.I. Engine" at bounding box center [327, 51] width 251 height 14
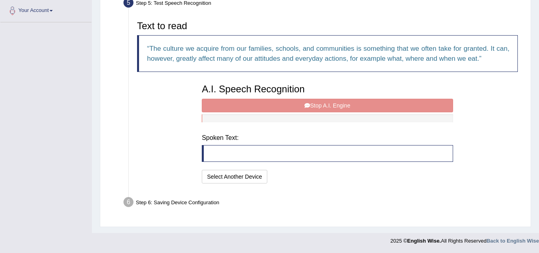
scroll to position [173, 0]
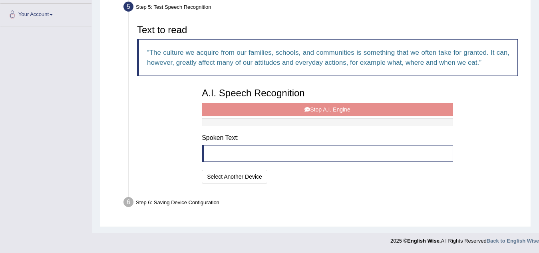
click at [312, 111] on div "A.I. Speech Recognition Start A.I. Engine Stop A.I. Engine Note: Please listen …" at bounding box center [327, 134] width 259 height 101
click at [311, 108] on div "A.I. Speech Recognition Start A.I. Engine Stop A.I. Engine Note: Please listen …" at bounding box center [327, 134] width 259 height 101
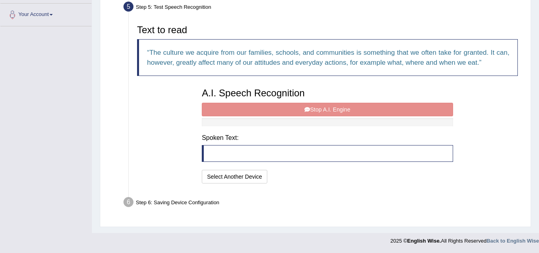
click at [311, 108] on div "A.I. Speech Recognition Start A.I. Engine Stop A.I. Engine Note: Please listen …" at bounding box center [327, 134] width 259 height 101
click at [321, 118] on div "A.I. Speech Recognition Start A.I. Engine Stop A.I. Engine Note: Please listen …" at bounding box center [327, 134] width 259 height 101
click at [321, 118] on div at bounding box center [327, 122] width 251 height 8
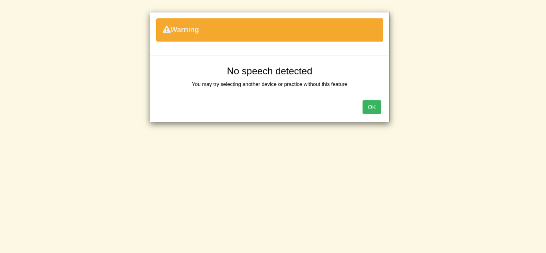
click at [369, 107] on button "OK" at bounding box center [371, 107] width 18 height 14
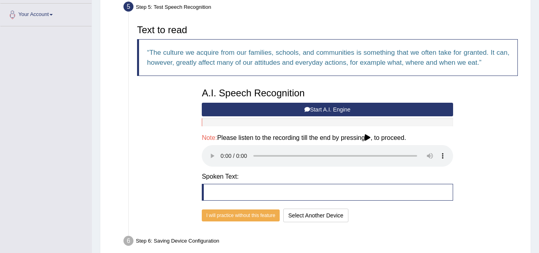
click at [330, 109] on button "Start A.I. Engine" at bounding box center [327, 110] width 251 height 14
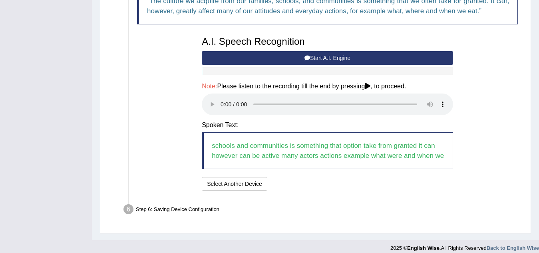
scroll to position [231, 0]
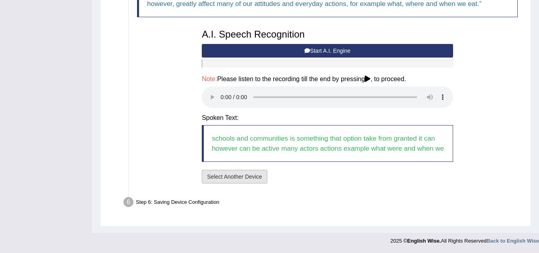
click at [239, 178] on button "Select Another Device" at bounding box center [235, 177] width 66 height 14
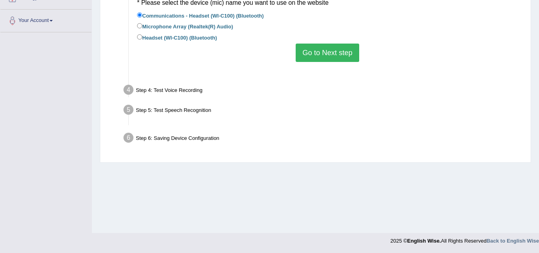
scroll to position [167, 0]
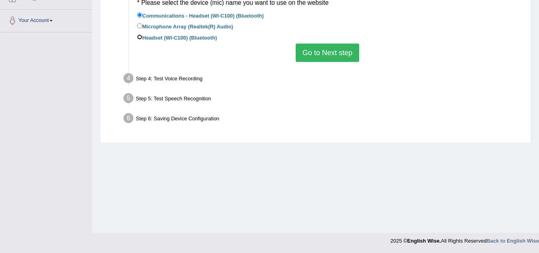
click at [139, 38] on input "Headset (WI-C100) (Bluetooth)" at bounding box center [139, 36] width 5 height 5
radio input "true"
click at [337, 49] on button "Go to Next step" at bounding box center [328, 53] width 64 height 18
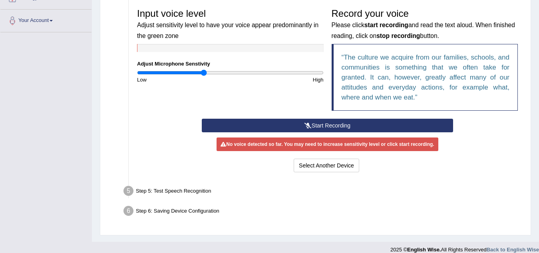
click at [334, 123] on button "Start Recording" at bounding box center [327, 126] width 251 height 14
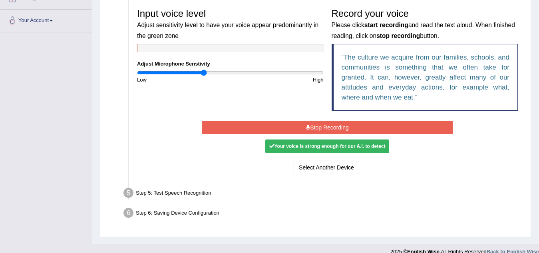
click at [311, 123] on button "Stop Recording" at bounding box center [327, 128] width 251 height 14
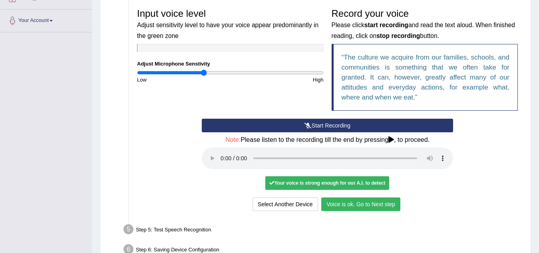
click at [344, 206] on button "Voice is ok. Go to Next step" at bounding box center [360, 204] width 79 height 14
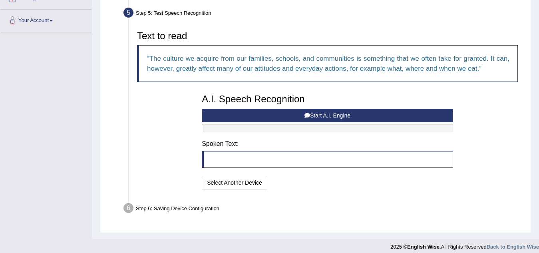
click at [271, 116] on button "Start A.I. Engine" at bounding box center [327, 116] width 251 height 14
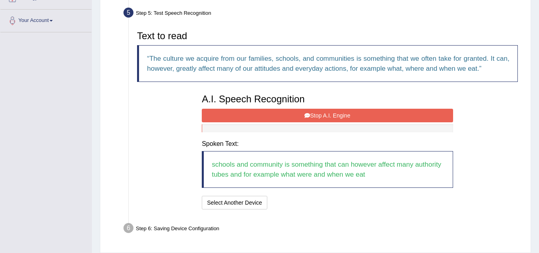
click at [270, 119] on button "Stop A.I. Engine" at bounding box center [327, 116] width 251 height 14
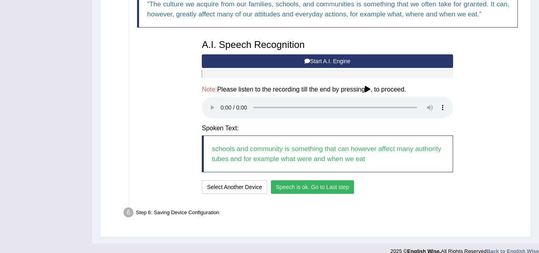
scroll to position [231, 0]
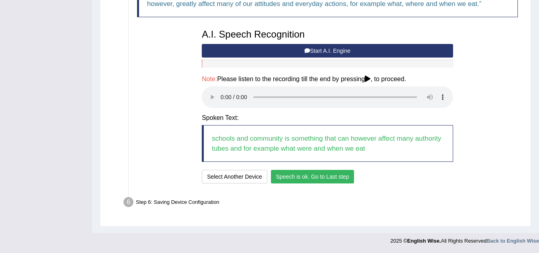
click at [288, 176] on button "Speech is ok. Go to Last step" at bounding box center [312, 177] width 83 height 14
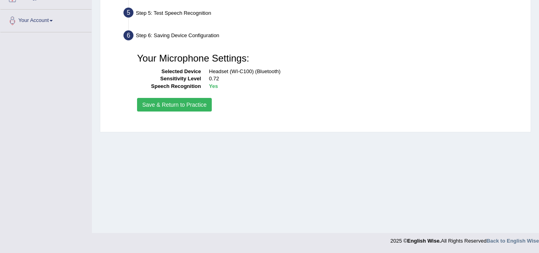
click at [185, 104] on button "Save & Return to Practice" at bounding box center [174, 105] width 75 height 14
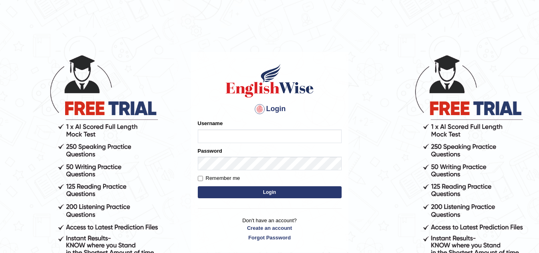
type input "Narendrasingh"
click at [253, 191] on button "Login" at bounding box center [270, 192] width 144 height 12
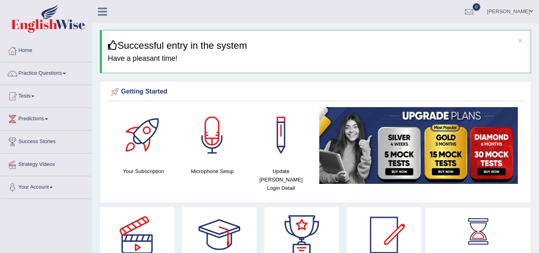
click at [66, 74] on span at bounding box center [64, 74] width 3 height 2
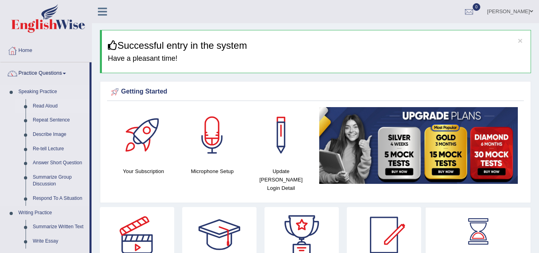
click at [46, 103] on link "Read Aloud" at bounding box center [59, 106] width 60 height 14
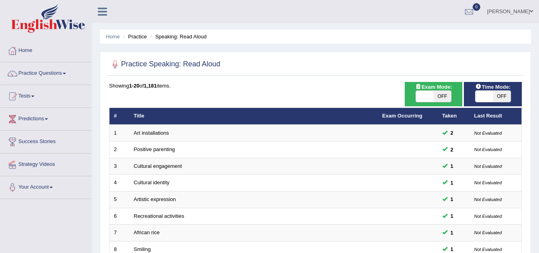
click at [441, 97] on span "OFF" at bounding box center [442, 96] width 18 height 11
checkbox input "true"
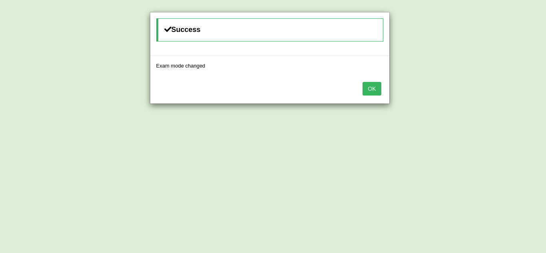
click at [372, 90] on button "OK" at bounding box center [371, 89] width 18 height 14
click at [370, 87] on button "OK" at bounding box center [371, 89] width 18 height 14
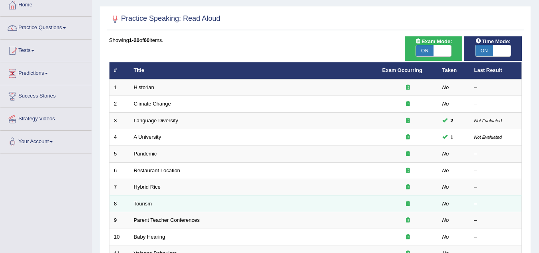
scroll to position [160, 0]
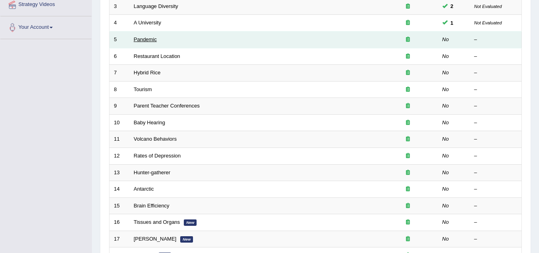
click at [152, 40] on link "Pandemic" at bounding box center [145, 39] width 23 height 6
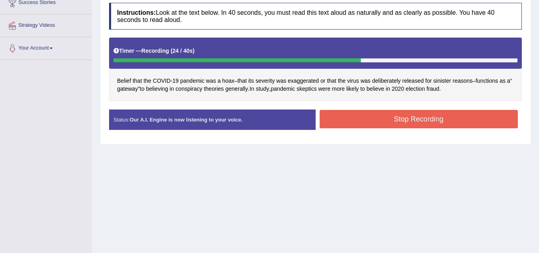
click at [423, 117] on button "Stop Recording" at bounding box center [419, 119] width 199 height 18
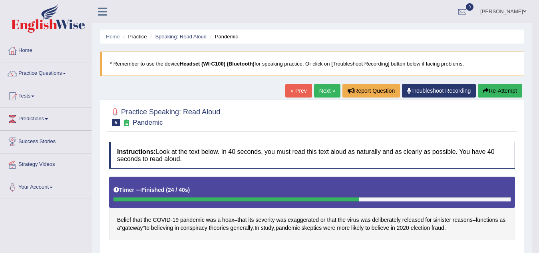
click at [325, 88] on link "Next »" at bounding box center [327, 91] width 26 height 14
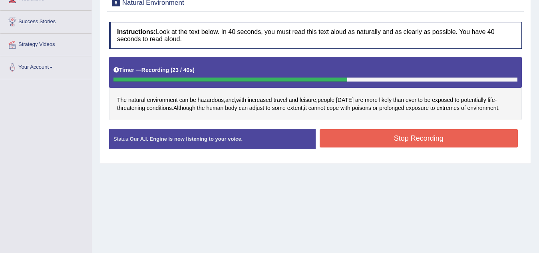
click at [455, 142] on button "Stop Recording" at bounding box center [419, 138] width 199 height 18
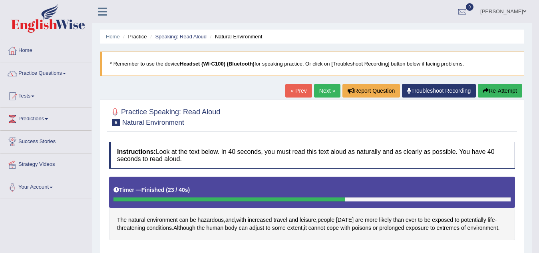
click at [320, 89] on link "Next »" at bounding box center [327, 91] width 26 height 14
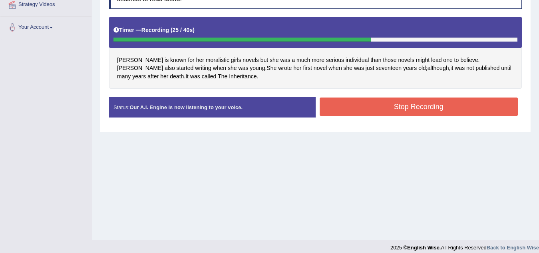
click at [342, 100] on button "Stop Recording" at bounding box center [419, 106] width 199 height 18
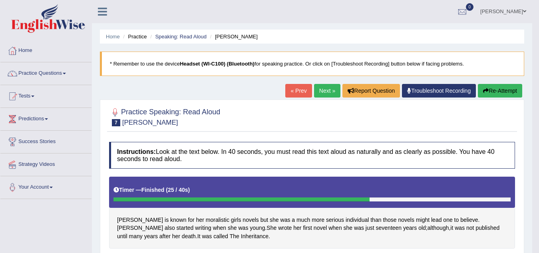
click at [322, 95] on link "Next »" at bounding box center [327, 91] width 26 height 14
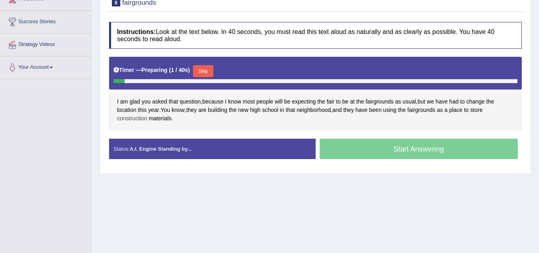
scroll to position [120, 0]
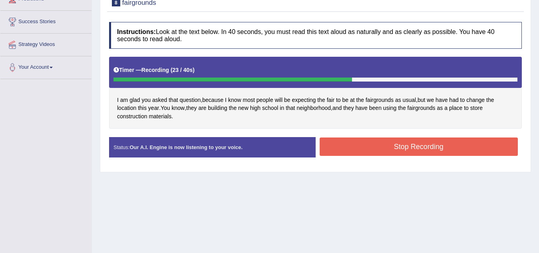
click at [379, 147] on button "Stop Recording" at bounding box center [419, 146] width 199 height 18
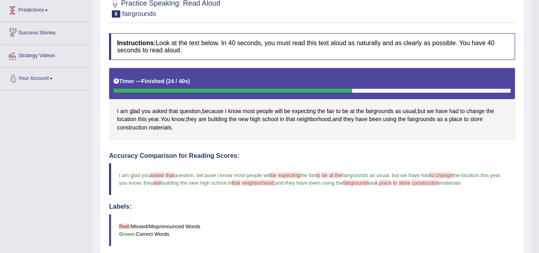
scroll to position [0, 0]
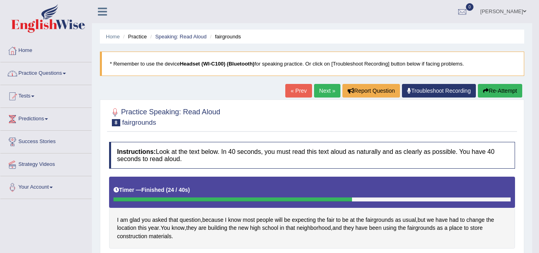
click at [66, 72] on link "Practice Questions" at bounding box center [45, 72] width 91 height 20
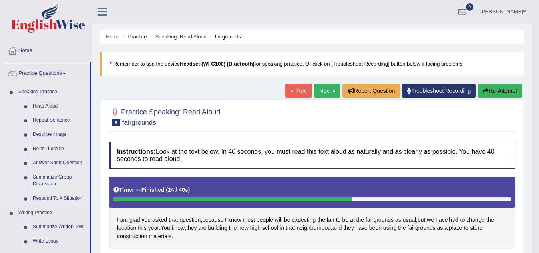
click at [57, 119] on link "Repeat Sentence" at bounding box center [59, 120] width 60 height 14
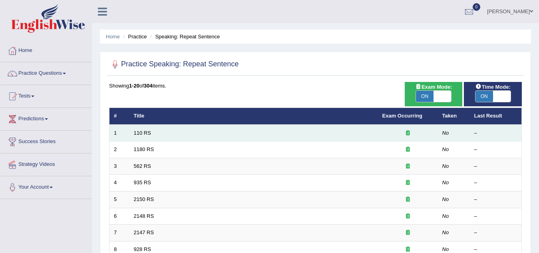
click at [156, 132] on td "110 RS" at bounding box center [253, 133] width 248 height 17
click at [142, 131] on link "110 RS" at bounding box center [142, 133] width 17 height 6
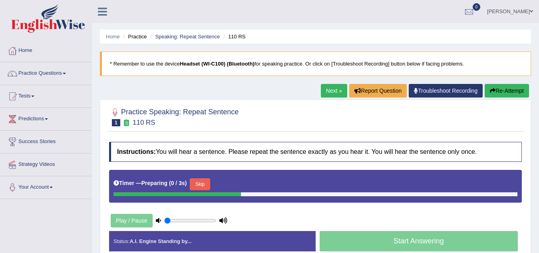
scroll to position [160, 0]
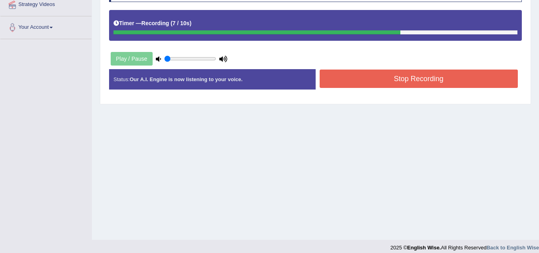
click at [424, 80] on button "Stop Recording" at bounding box center [419, 79] width 199 height 18
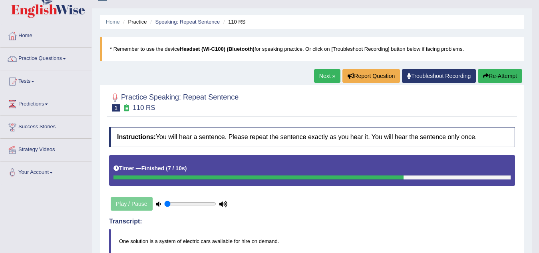
scroll to position [0, 0]
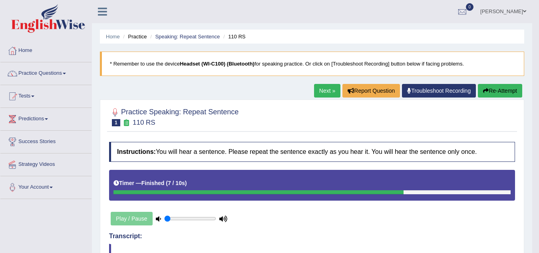
click at [498, 93] on button "Re-Attempt" at bounding box center [500, 91] width 44 height 14
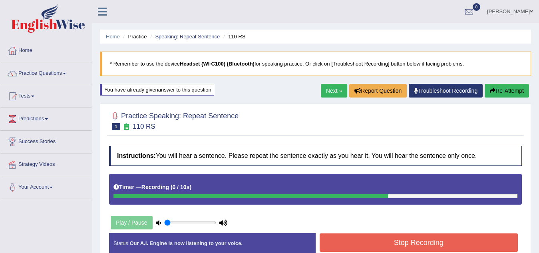
click at [464, 241] on button "Stop Recording" at bounding box center [419, 242] width 199 height 18
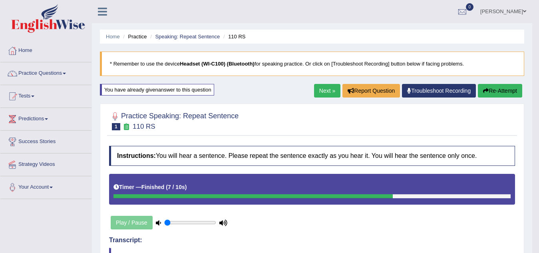
click at [328, 89] on link "Next »" at bounding box center [327, 91] width 26 height 14
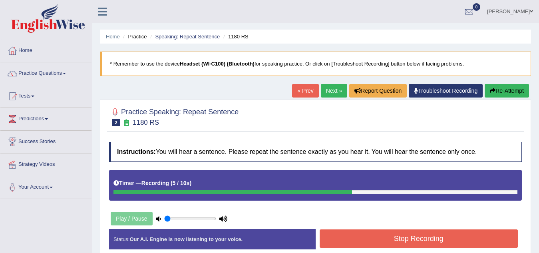
click at [426, 245] on button "Stop Recording" at bounding box center [419, 238] width 199 height 18
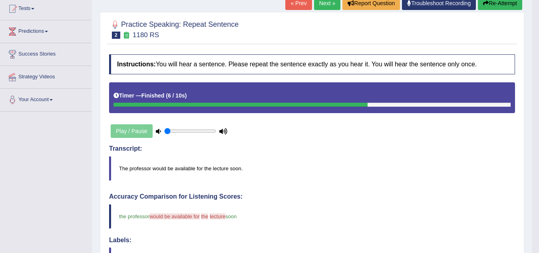
scroll to position [80, 0]
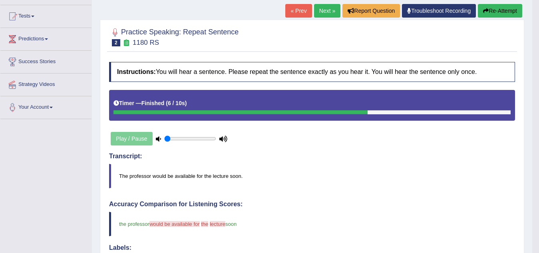
click at [499, 11] on button "Re-Attempt" at bounding box center [500, 11] width 44 height 14
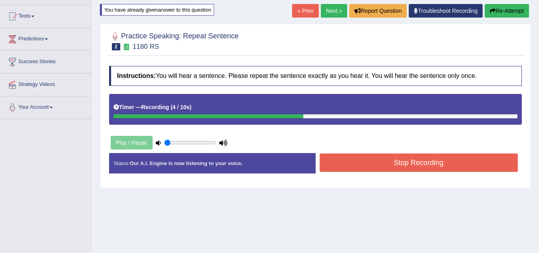
click at [481, 157] on button "Stop Recording" at bounding box center [419, 162] width 199 height 18
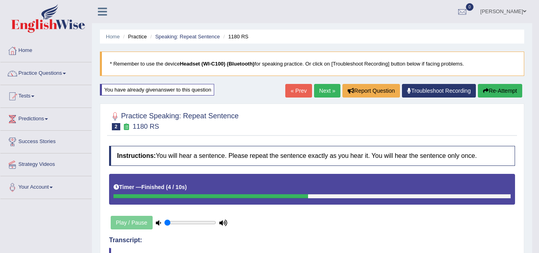
click at [323, 91] on link "Next »" at bounding box center [327, 91] width 26 height 14
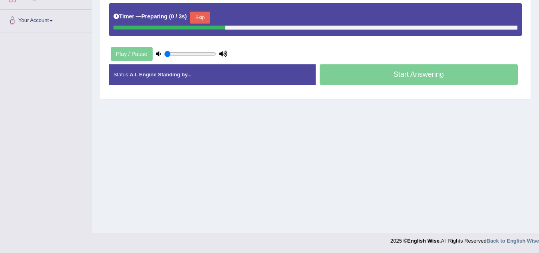
scroll to position [167, 0]
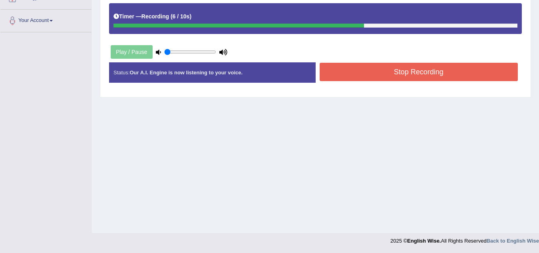
click at [378, 76] on button "Stop Recording" at bounding box center [419, 72] width 199 height 18
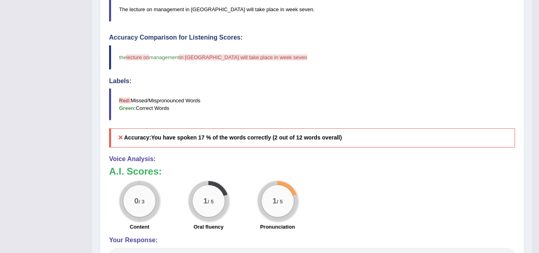
scroll to position [87, 0]
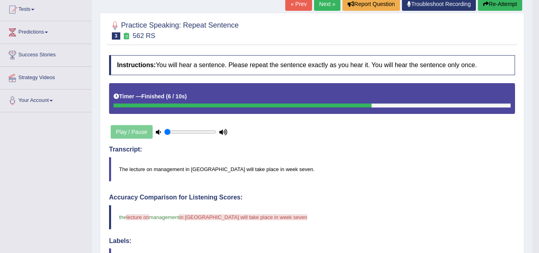
click at [501, 5] on button "Re-Attempt" at bounding box center [500, 4] width 44 height 14
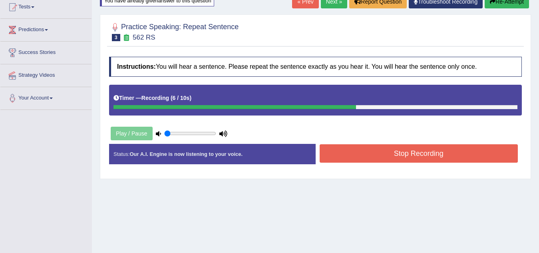
click at [423, 153] on button "Stop Recording" at bounding box center [419, 153] width 199 height 18
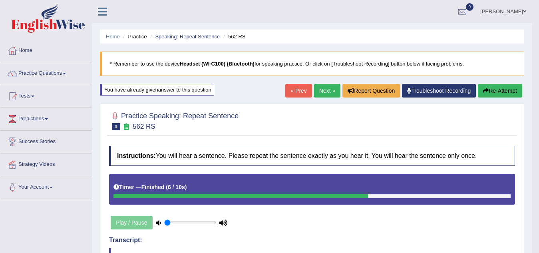
click at [322, 87] on link "Next »" at bounding box center [327, 91] width 26 height 14
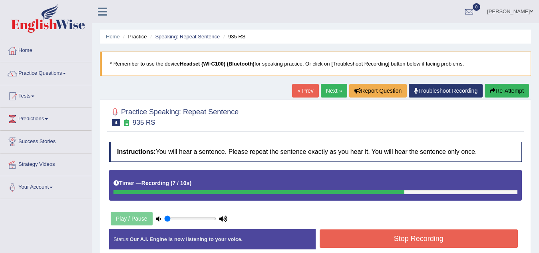
click at [375, 230] on button "Stop Recording" at bounding box center [419, 238] width 199 height 18
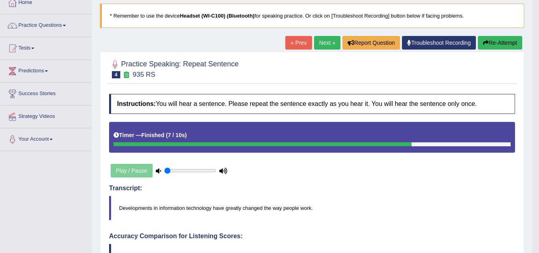
scroll to position [40, 0]
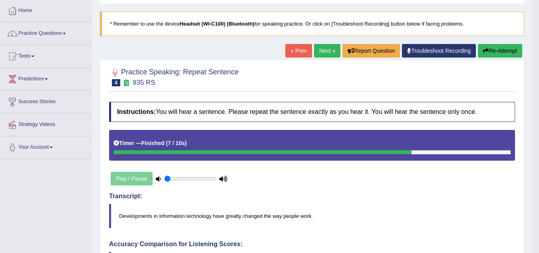
click at [499, 51] on button "Re-Attempt" at bounding box center [500, 51] width 44 height 14
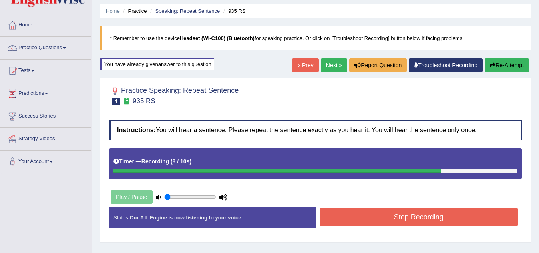
scroll to position [40, 0]
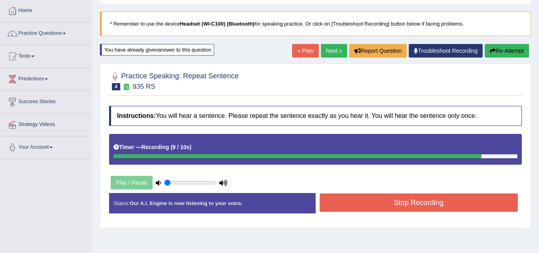
click at [472, 205] on button "Stop Recording" at bounding box center [419, 202] width 199 height 18
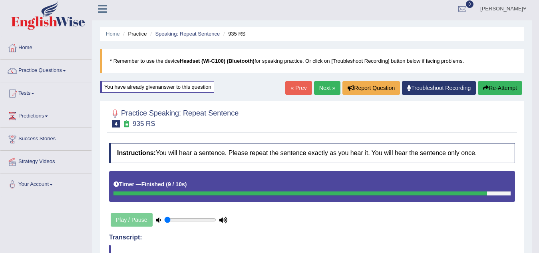
scroll to position [0, 0]
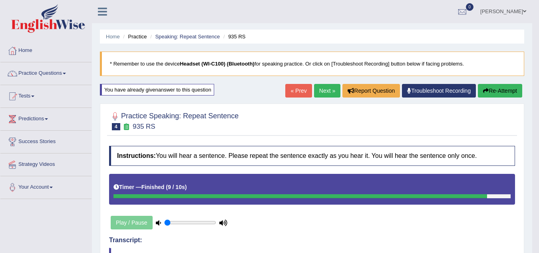
click at [496, 87] on button "Re-Attempt" at bounding box center [500, 91] width 44 height 14
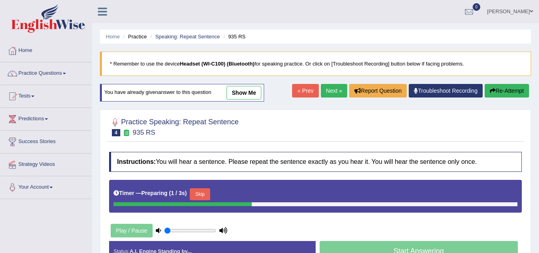
click at [204, 195] on button "Skip" at bounding box center [200, 194] width 20 height 12
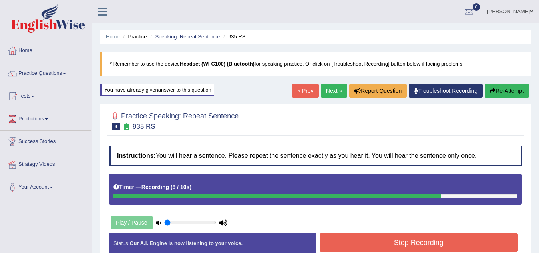
click at [442, 237] on button "Stop Recording" at bounding box center [419, 242] width 199 height 18
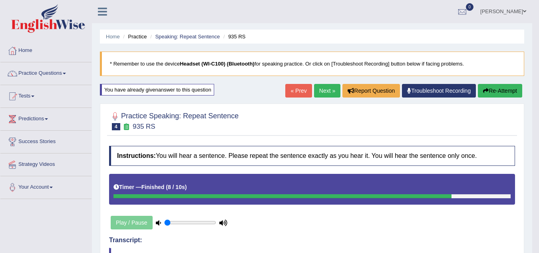
click at [69, 71] on link "Practice Questions" at bounding box center [45, 72] width 91 height 20
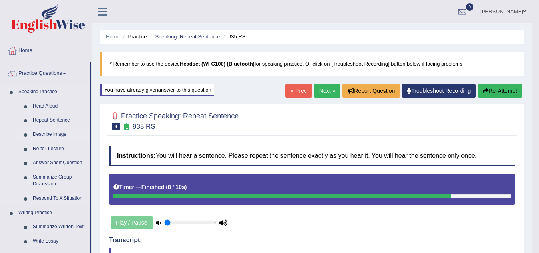
click at [44, 131] on link "Describe Image" at bounding box center [59, 134] width 60 height 14
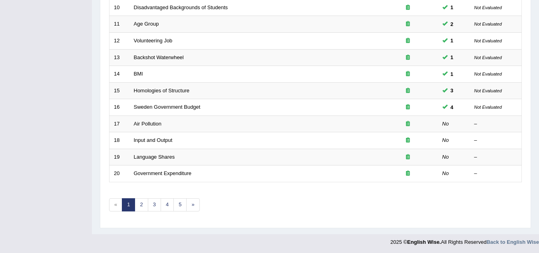
scroll to position [276, 0]
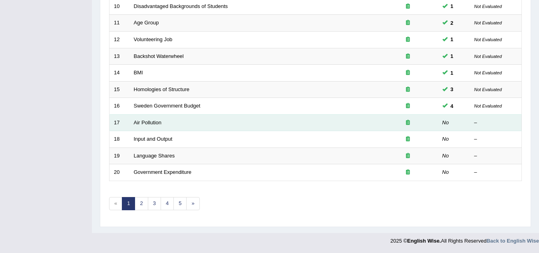
click at [143, 118] on td "Air Pollution" at bounding box center [253, 122] width 248 height 17
click at [141, 121] on link "Air Pollution" at bounding box center [148, 122] width 28 height 6
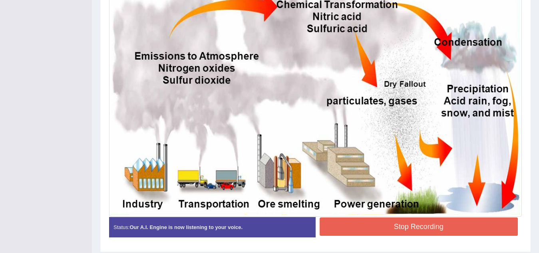
scroll to position [253, 0]
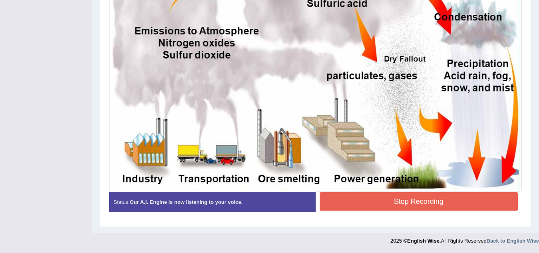
click at [415, 205] on button "Stop Recording" at bounding box center [419, 201] width 199 height 18
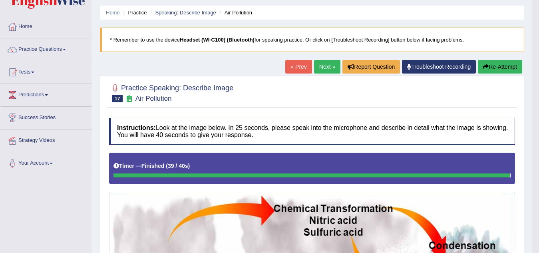
scroll to position [12, 0]
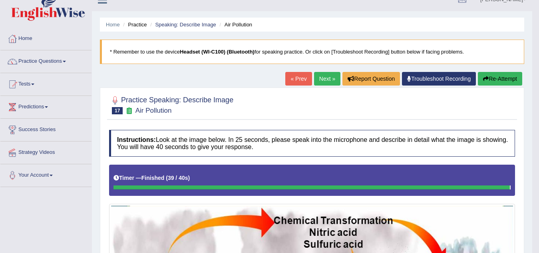
click at [502, 79] on button "Re-Attempt" at bounding box center [500, 79] width 44 height 14
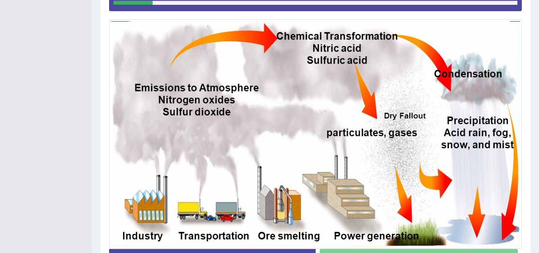
scroll to position [92, 0]
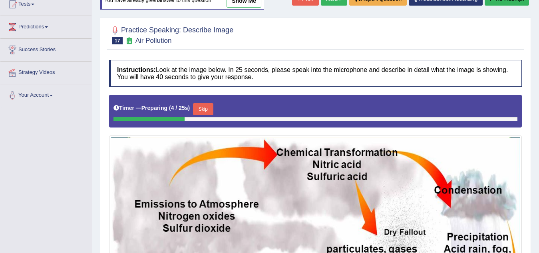
click at [209, 107] on button "Skip" at bounding box center [203, 109] width 20 height 12
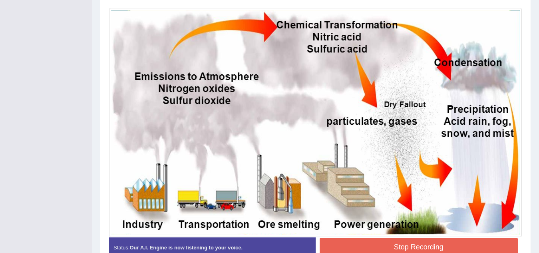
scroll to position [257, 0]
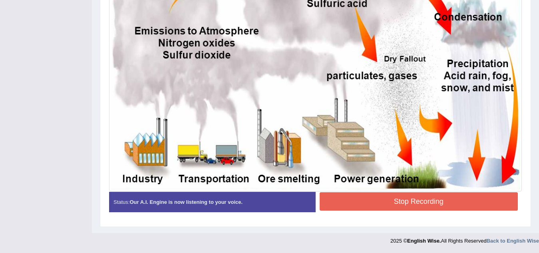
click at [397, 197] on button "Stop Recording" at bounding box center [419, 201] width 199 height 18
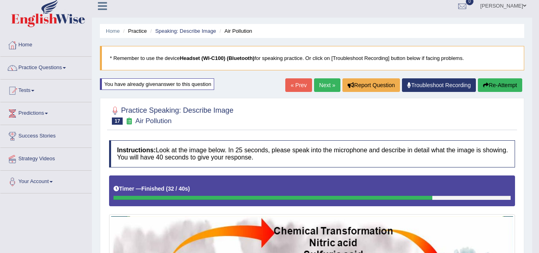
scroll to position [0, 0]
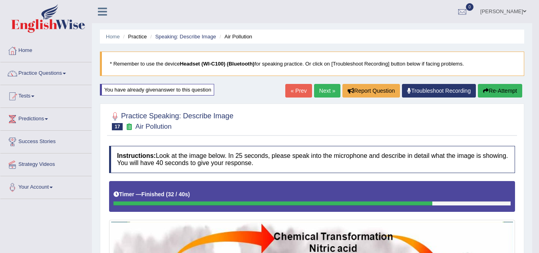
click at [497, 92] on button "Re-Attempt" at bounding box center [500, 91] width 44 height 14
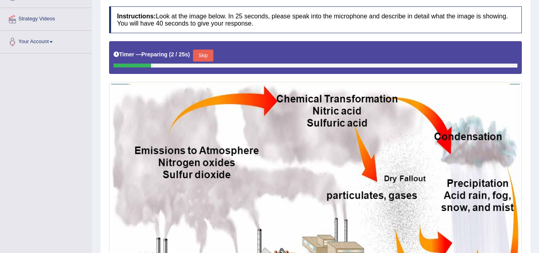
scroll to position [66, 0]
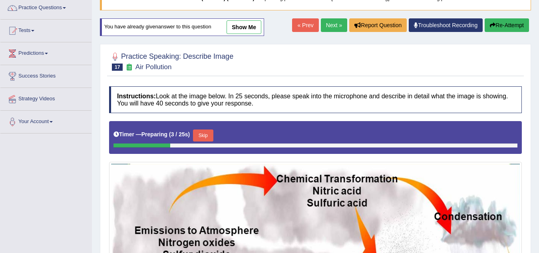
click at [206, 133] on button "Skip" at bounding box center [203, 135] width 20 height 12
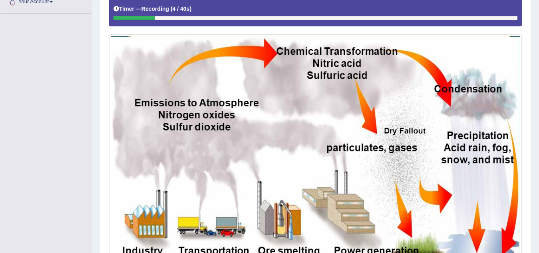
scroll to position [257, 0]
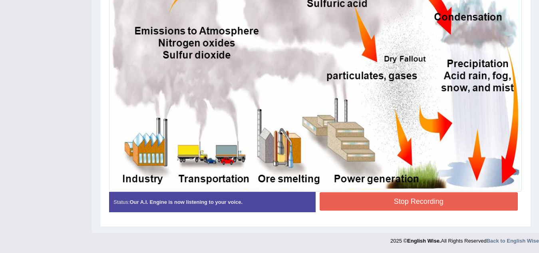
click at [394, 200] on button "Stop Recording" at bounding box center [419, 201] width 199 height 18
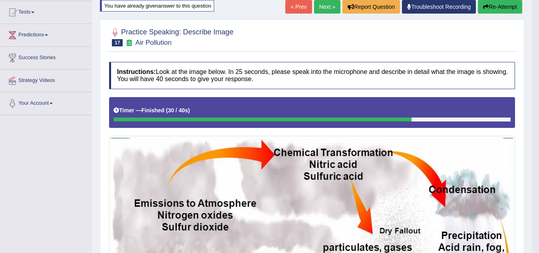
scroll to position [0, 0]
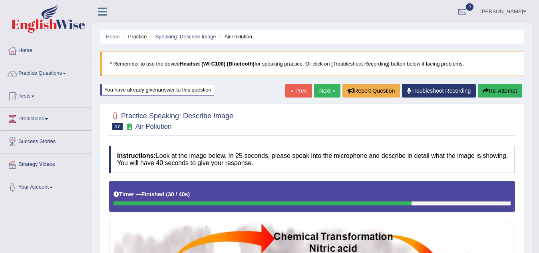
click at [322, 90] on link "Next »" at bounding box center [327, 91] width 26 height 14
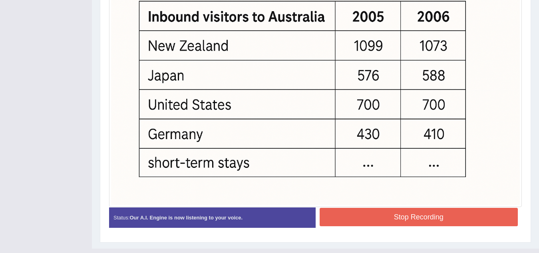
scroll to position [301, 0]
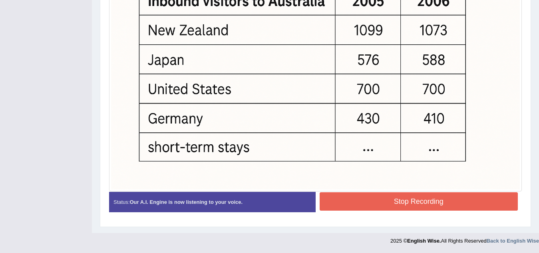
click at [387, 202] on button "Stop Recording" at bounding box center [419, 201] width 199 height 18
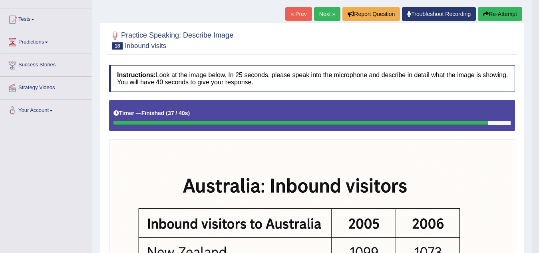
scroll to position [58, 0]
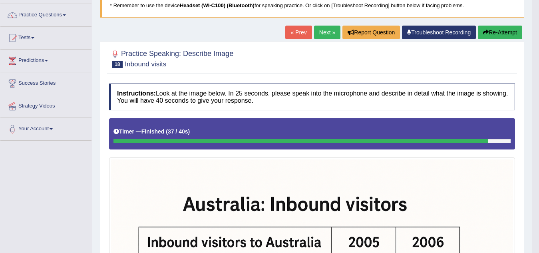
click at [321, 30] on link "Next »" at bounding box center [327, 33] width 26 height 14
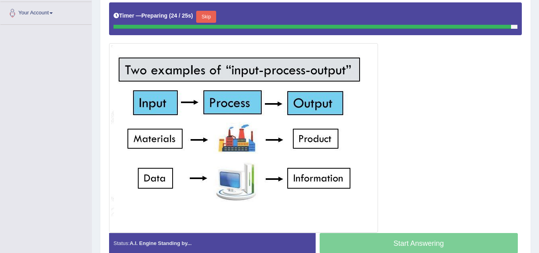
scroll to position [176, 0]
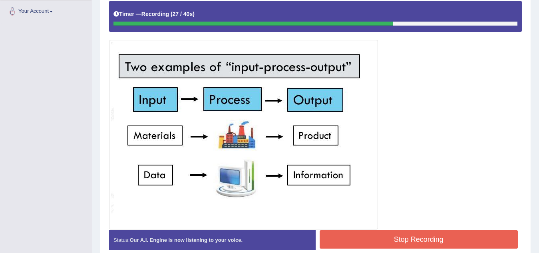
drag, startPoint x: 406, startPoint y: 237, endPoint x: 402, endPoint y: 238, distance: 4.2
click at [406, 237] on button "Stop Recording" at bounding box center [419, 239] width 199 height 18
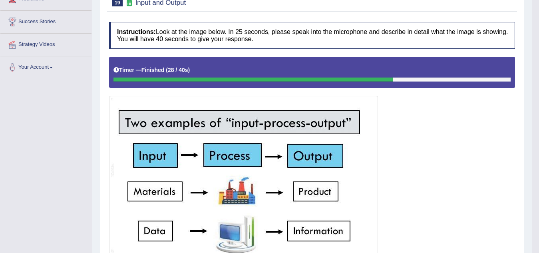
scroll to position [0, 0]
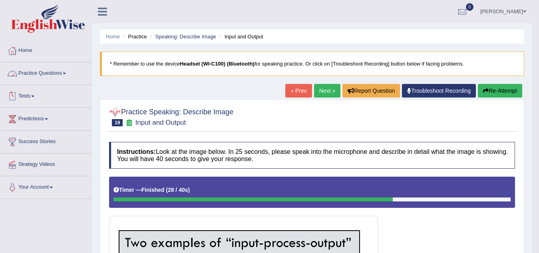
click at [66, 71] on link "Practice Questions" at bounding box center [45, 72] width 91 height 20
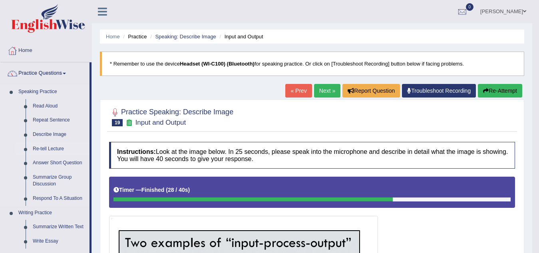
click at [47, 148] on link "Re-tell Lecture" at bounding box center [59, 149] width 60 height 14
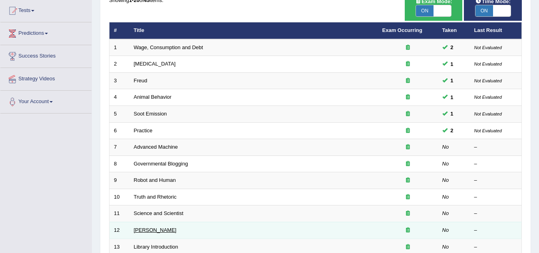
scroll to position [120, 0]
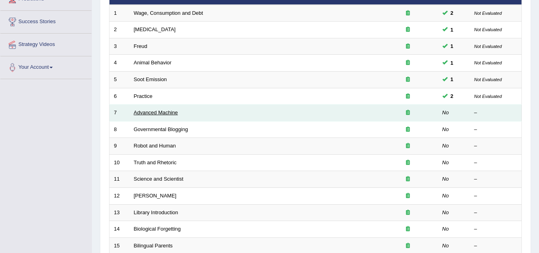
click at [146, 113] on link "Advanced Machine" at bounding box center [156, 112] width 44 height 6
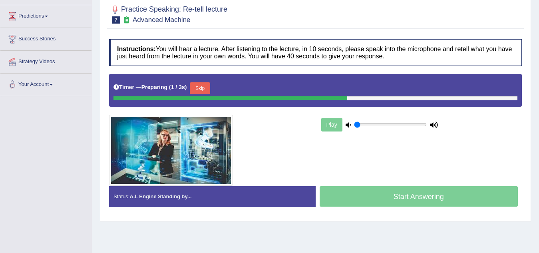
scroll to position [120, 0]
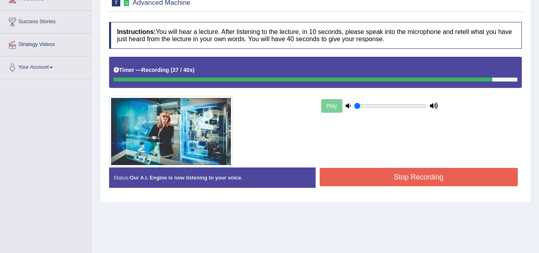
click at [370, 179] on button "Stop Recording" at bounding box center [419, 177] width 199 height 18
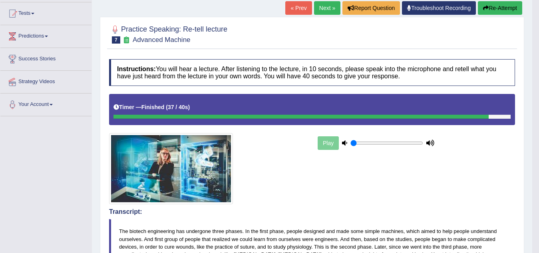
scroll to position [80, 0]
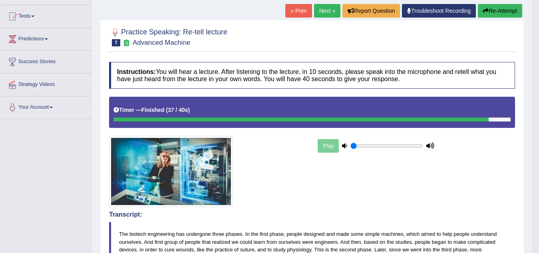
click at [320, 11] on link "Next »" at bounding box center [327, 11] width 26 height 14
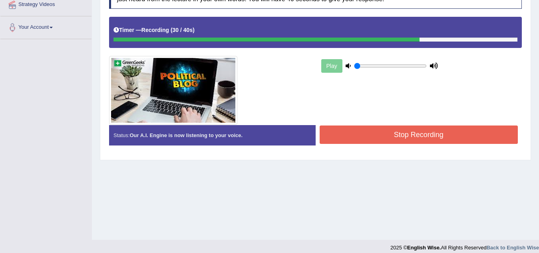
click at [435, 139] on button "Stop Recording" at bounding box center [419, 134] width 199 height 18
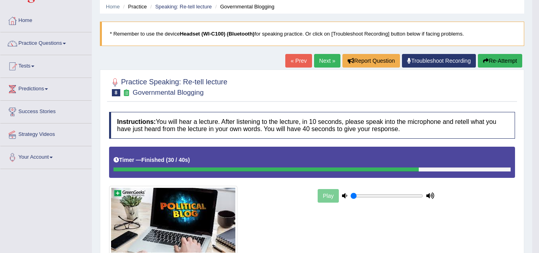
scroll to position [24, 0]
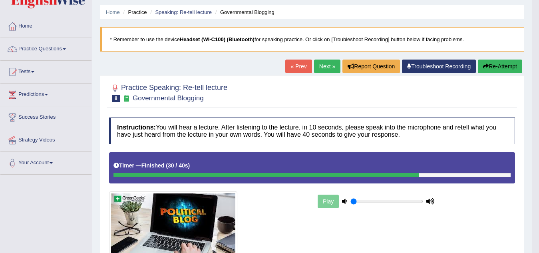
click at [318, 68] on link "Next »" at bounding box center [327, 67] width 26 height 14
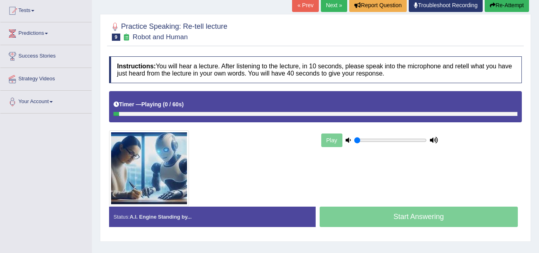
scroll to position [80, 0]
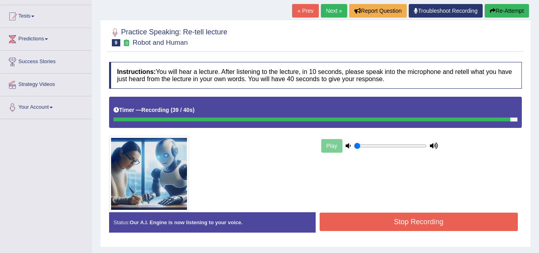
click at [421, 218] on button "Stop Recording" at bounding box center [419, 222] width 199 height 18
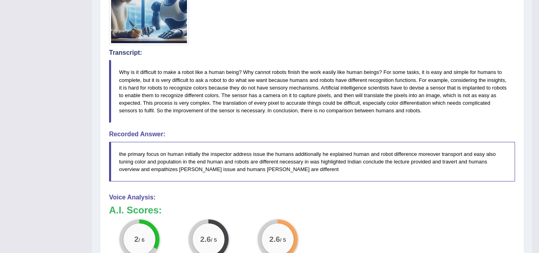
scroll to position [366, 0]
